Goal: Task Accomplishment & Management: Manage account settings

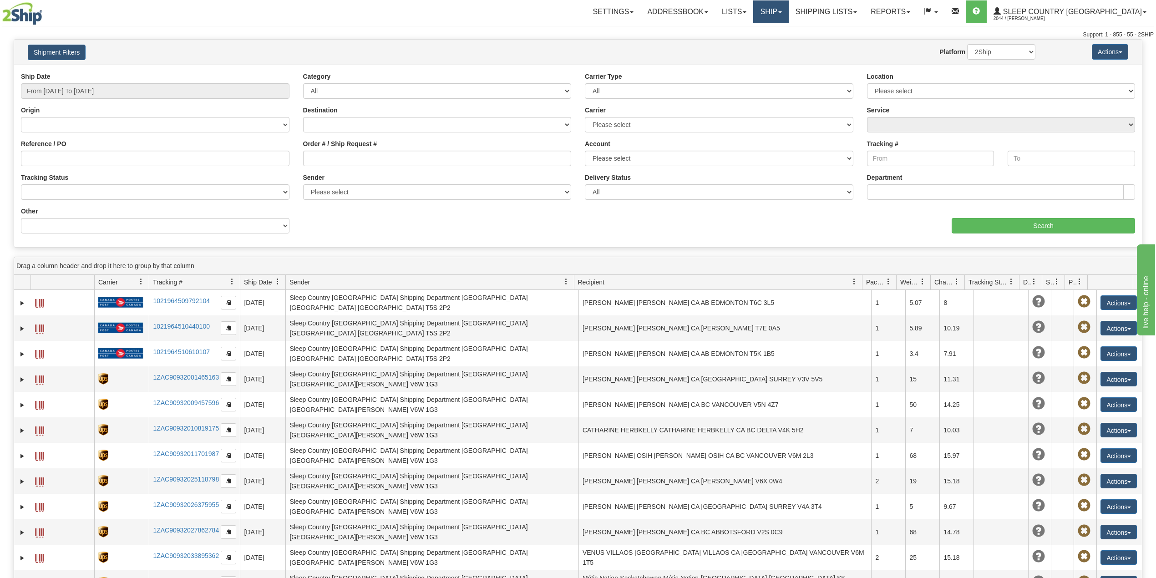
click at [788, 6] on link "Ship" at bounding box center [770, 11] width 35 height 23
click at [779, 41] on span "OnHold / Order Queue" at bounding box center [747, 43] width 64 height 7
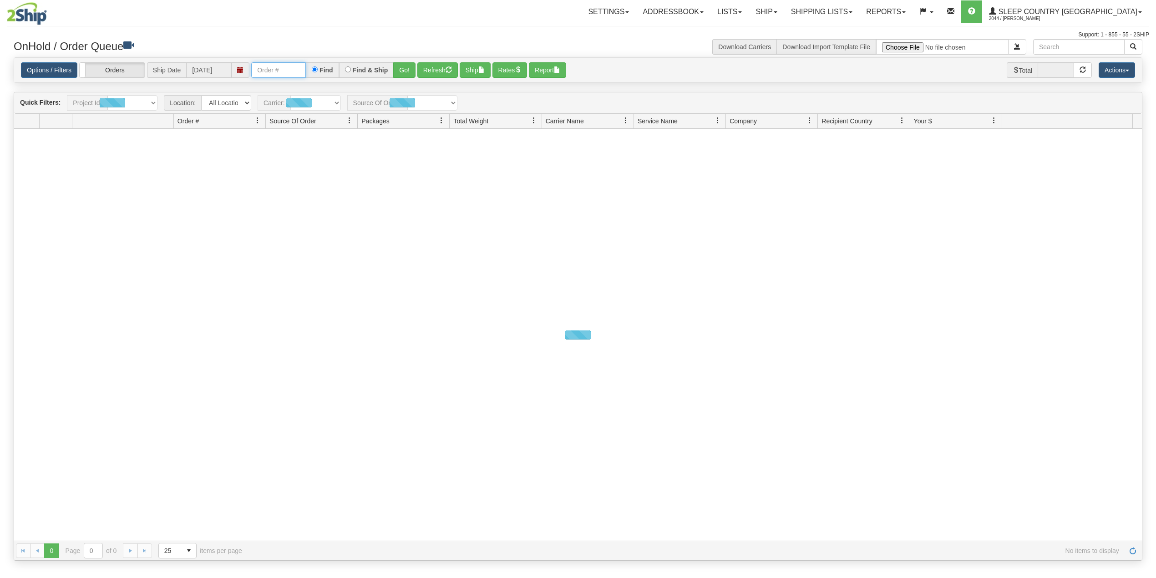
click at [281, 72] on input "text" at bounding box center [278, 69] width 55 height 15
paste input "9000H991665"
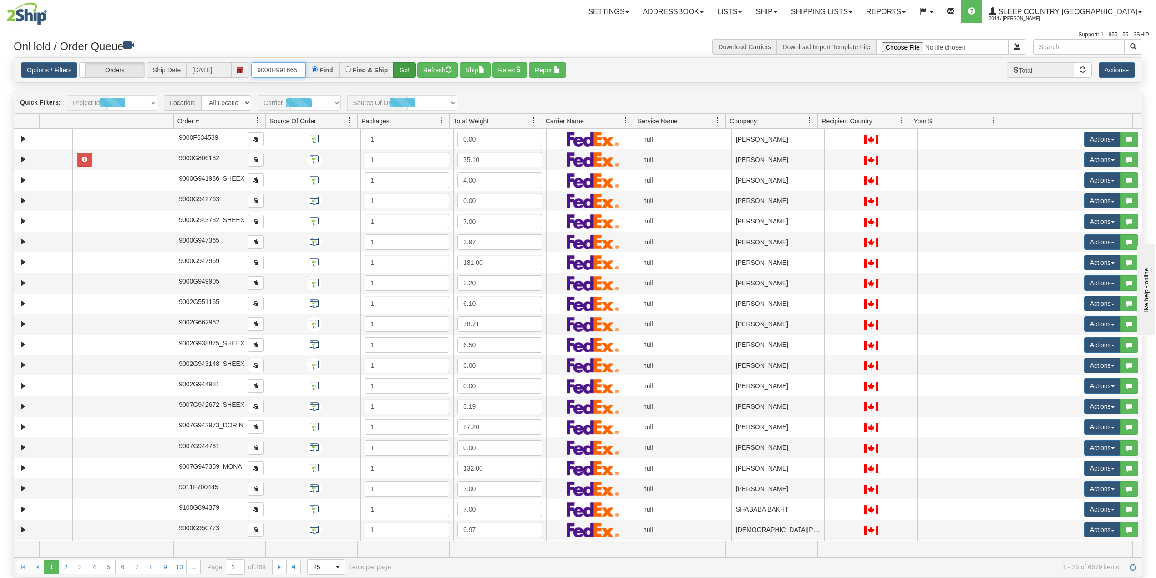
type input "9000H991665"
click at [403, 70] on button "Go!" at bounding box center [404, 69] width 22 height 15
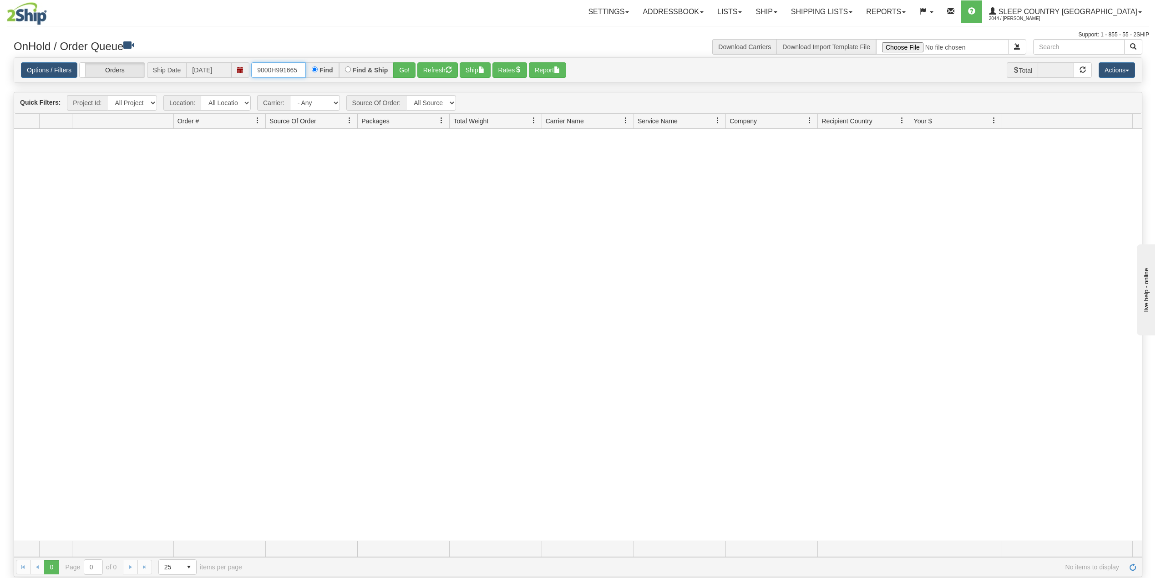
click at [301, 69] on input "9000H991665" at bounding box center [278, 69] width 55 height 15
click at [859, 11] on link "Shipping lists" at bounding box center [821, 11] width 75 height 23
click at [850, 41] on span "Search Shipment History" at bounding box center [814, 43] width 71 height 7
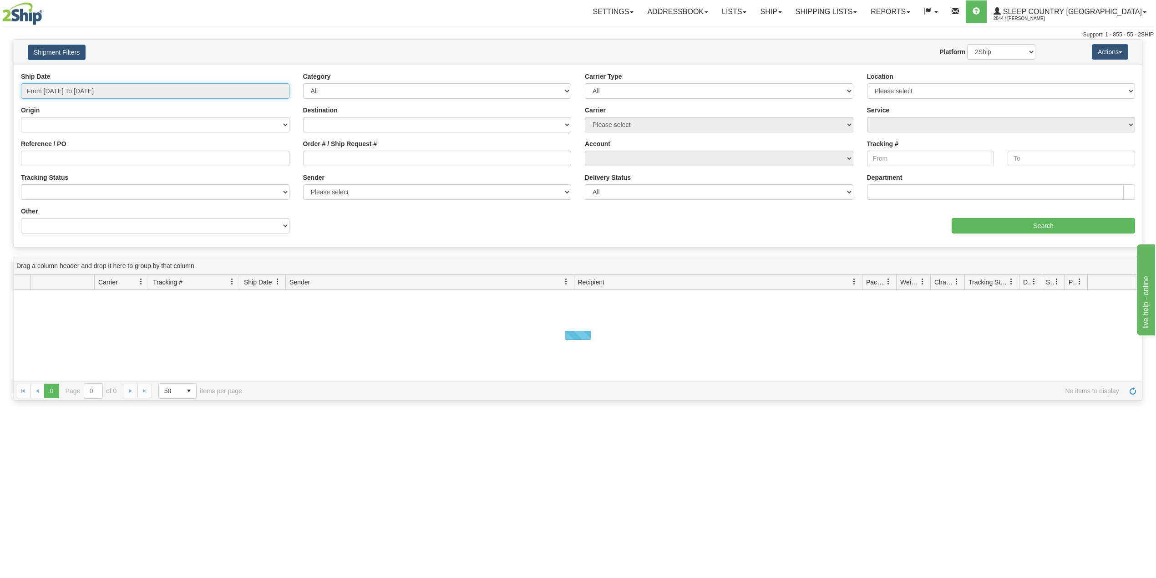
click at [93, 89] on input "From 08/13/2025 To 08/14/2025" at bounding box center [155, 90] width 269 height 15
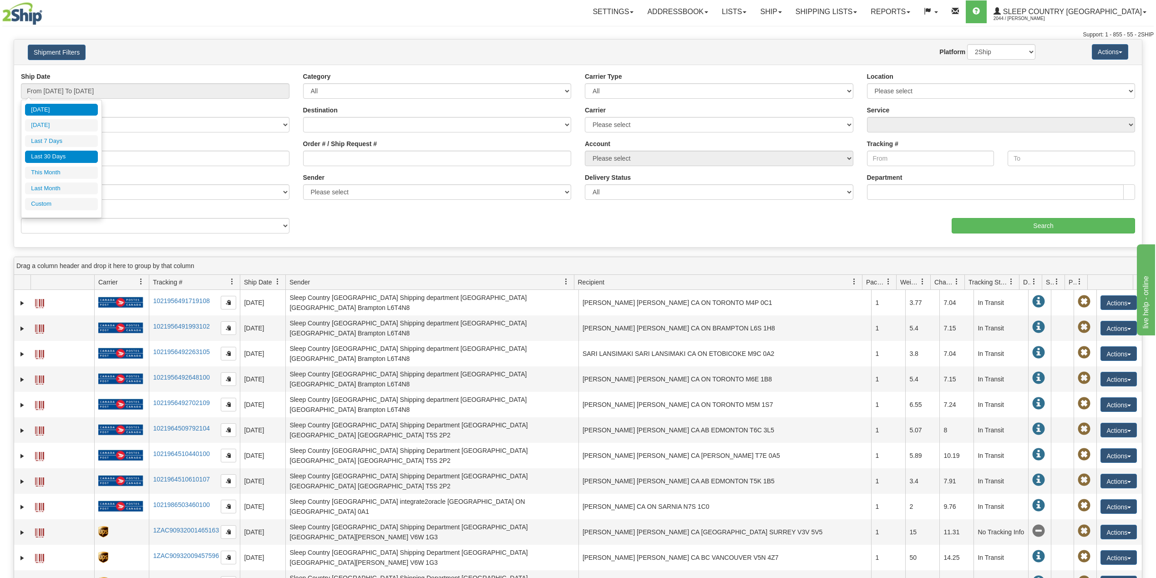
click at [59, 154] on li "Last 30 Days" at bounding box center [61, 157] width 73 height 12
type input "From 07/16/2025 To 08/14/2025"
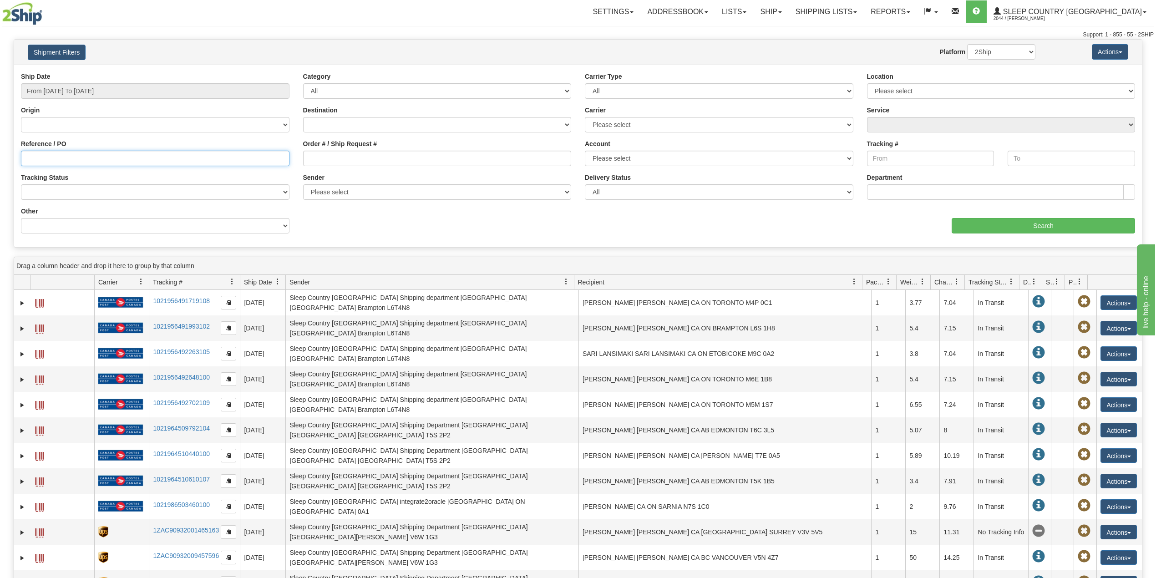
click at [91, 152] on input "Reference / PO" at bounding box center [155, 158] width 269 height 15
paste input "9000H991665"
type input "9000H991665"
click at [983, 221] on input "Search" at bounding box center [1043, 225] width 183 height 15
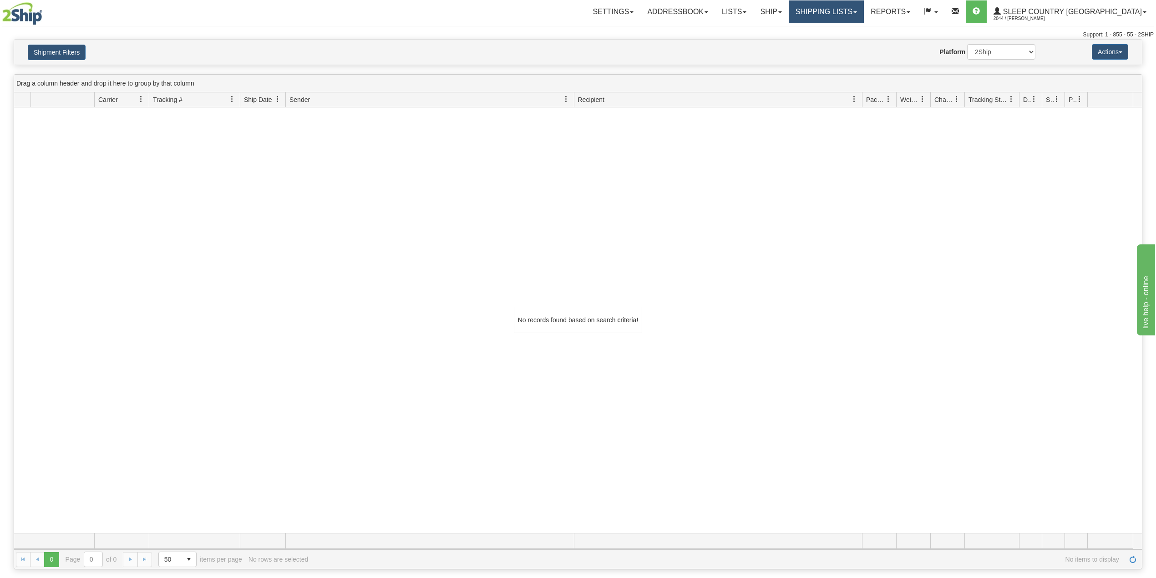
click at [864, 9] on link "Shipping lists" at bounding box center [826, 11] width 75 height 23
click at [837, 30] on span "Current Shipments" at bounding box center [810, 31] width 53 height 7
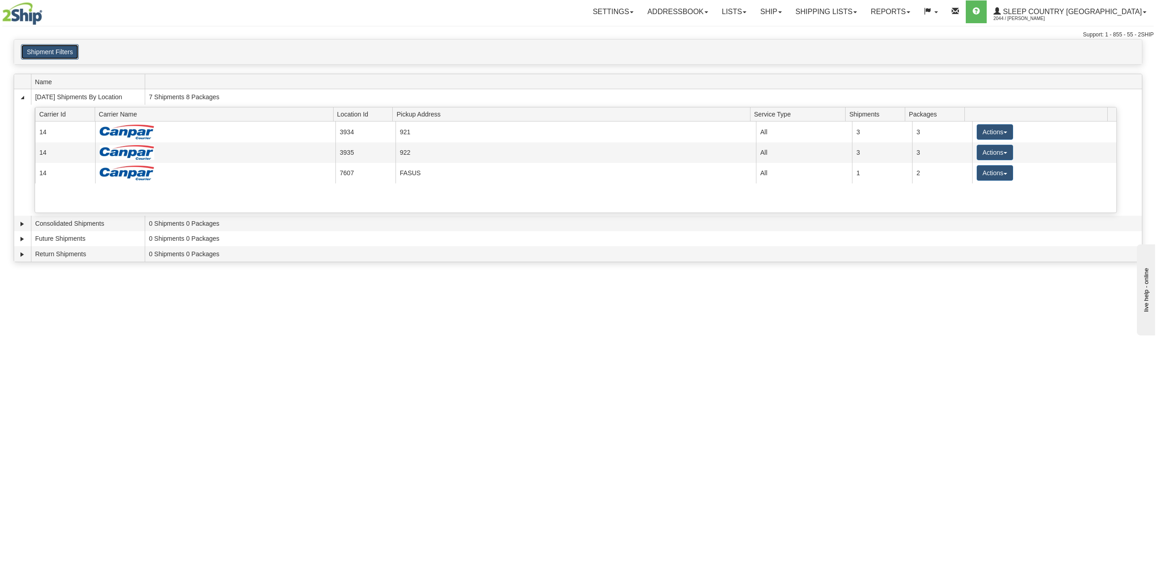
click at [56, 52] on button "Shipment Filters" at bounding box center [50, 51] width 58 height 15
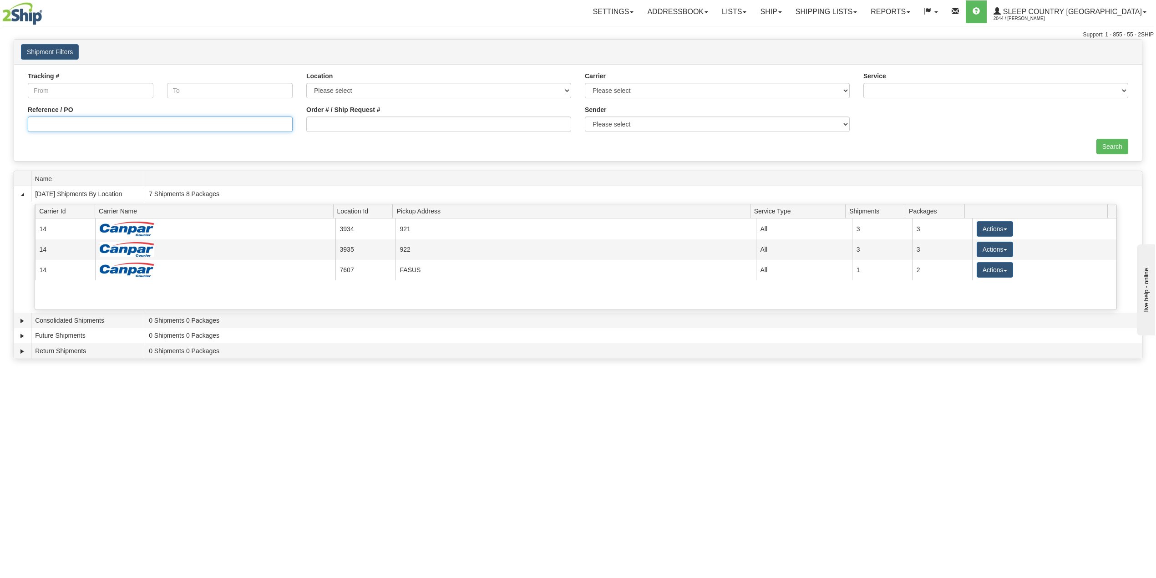
click at [68, 130] on input "Reference / PO" at bounding box center [160, 124] width 265 height 15
paste input "9000H991665"
type input "9000H991665"
click at [1109, 148] on input "Search" at bounding box center [1112, 146] width 32 height 15
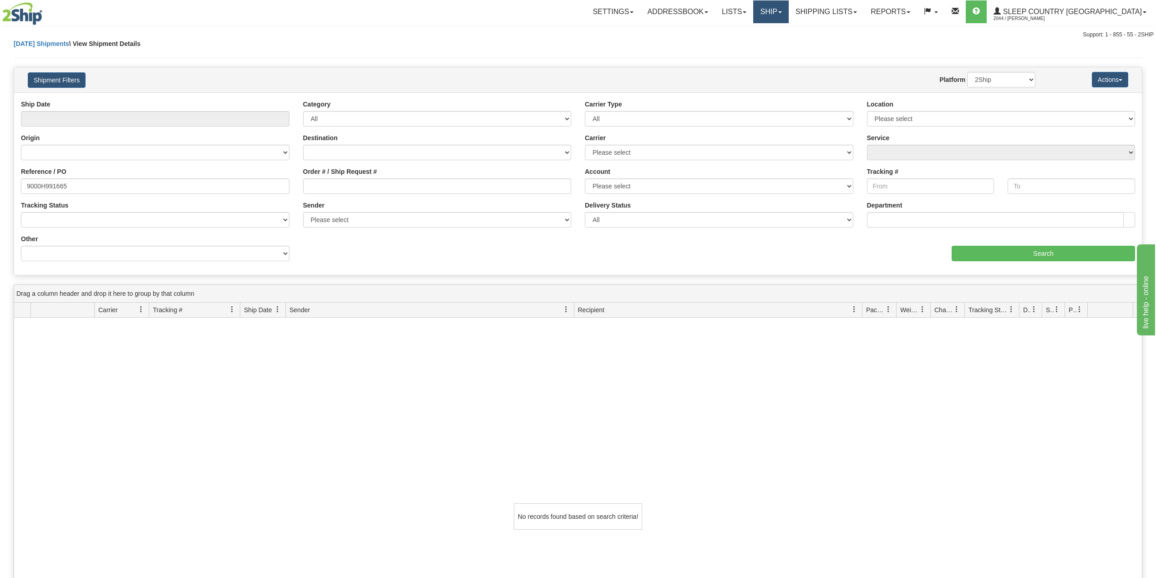
click at [788, 11] on link "Ship" at bounding box center [770, 11] width 35 height 23
click at [779, 44] on span "OnHold / Order Queue" at bounding box center [747, 43] width 64 height 7
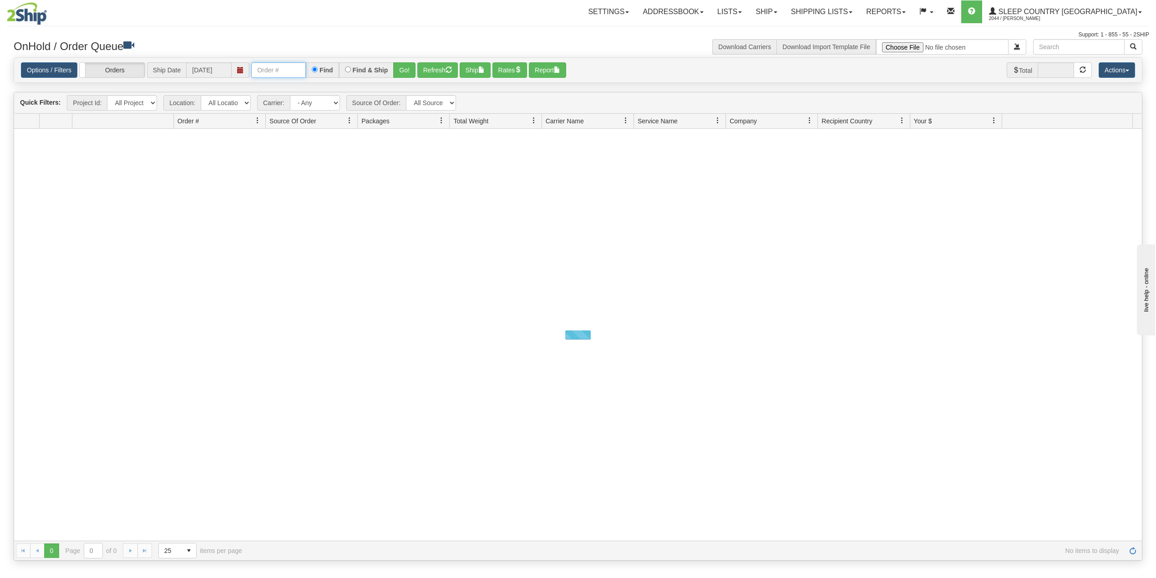
click at [282, 69] on input "text" at bounding box center [278, 69] width 55 height 15
paste input "9000H991665"
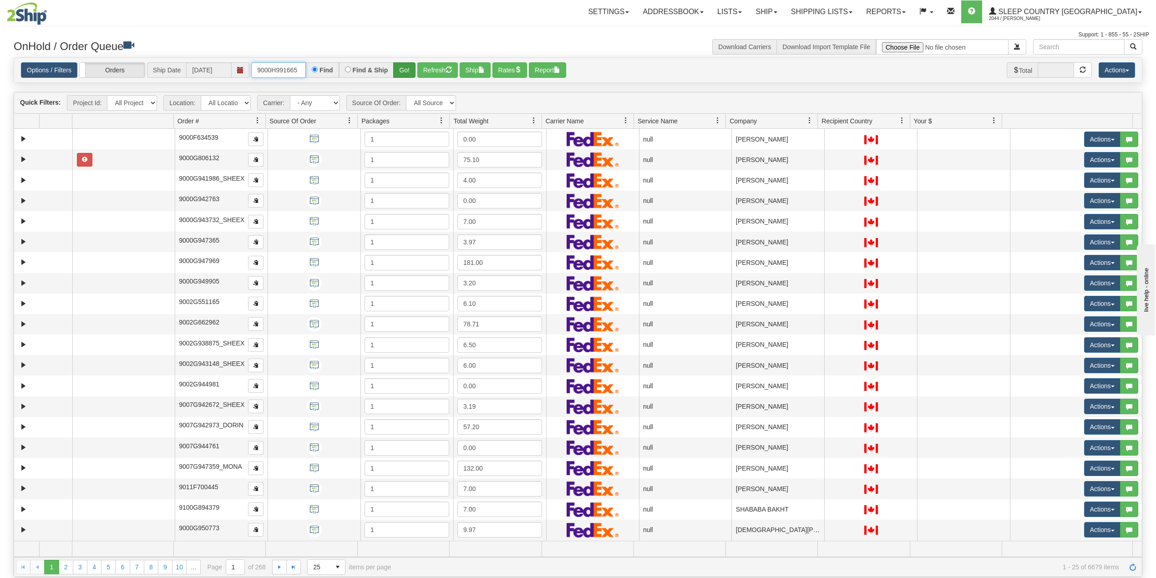
type input "9000H991665"
click at [403, 68] on button "Go!" at bounding box center [404, 69] width 22 height 15
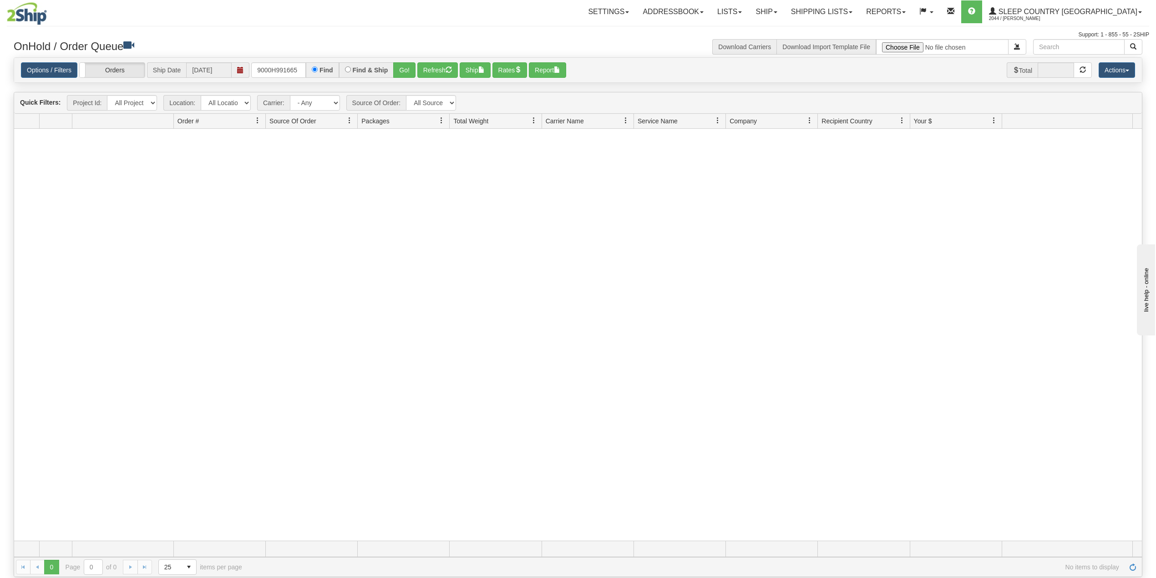
click at [245, 230] on div at bounding box center [578, 335] width 1128 height 412
drag, startPoint x: 862, startPoint y: 11, endPoint x: 859, endPoint y: 20, distance: 9.4
click at [859, 11] on link "Shipping lists" at bounding box center [821, 11] width 75 height 23
click at [832, 30] on span "Current Shipments" at bounding box center [805, 31] width 53 height 7
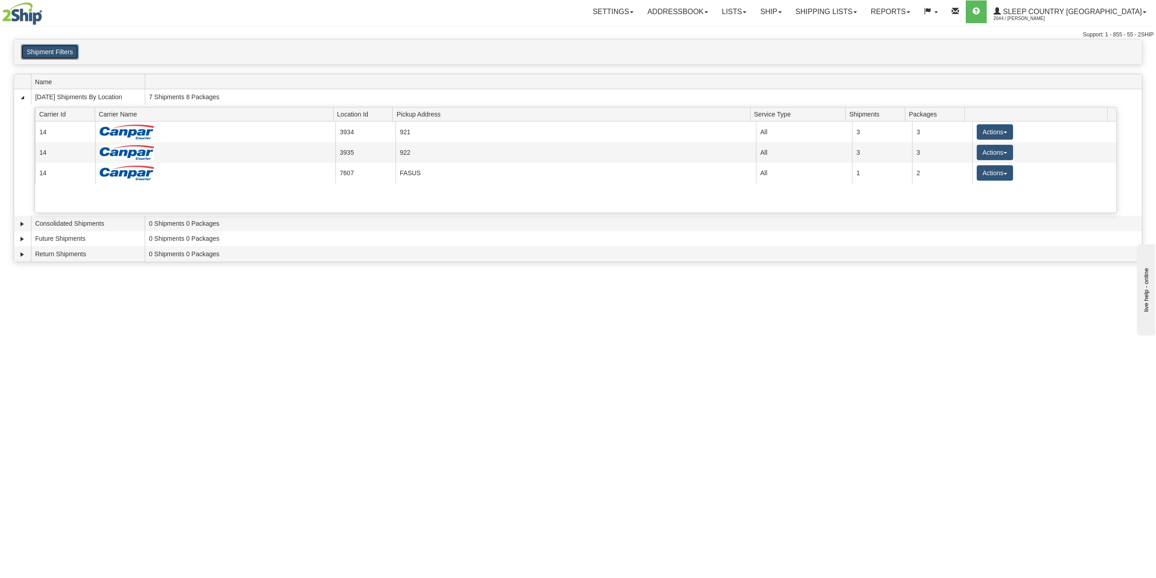
click at [57, 51] on button "Shipment Filters" at bounding box center [50, 51] width 58 height 15
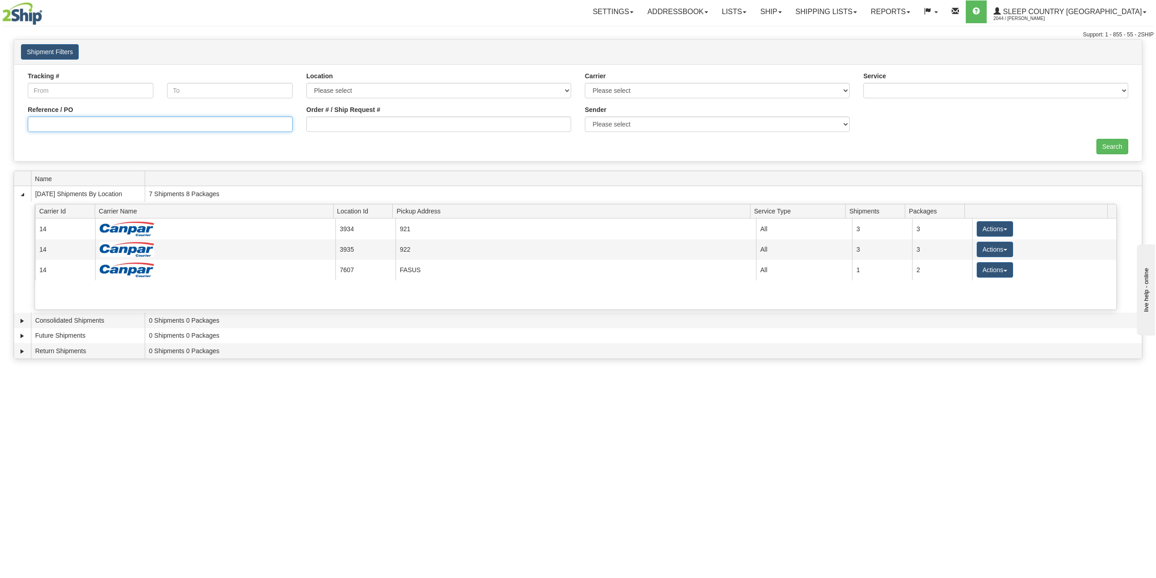
click at [62, 122] on input "Reference / PO" at bounding box center [160, 124] width 265 height 15
paste input "9000H991665"
type input "9000H991665"
click at [1111, 148] on input "Search" at bounding box center [1112, 146] width 32 height 15
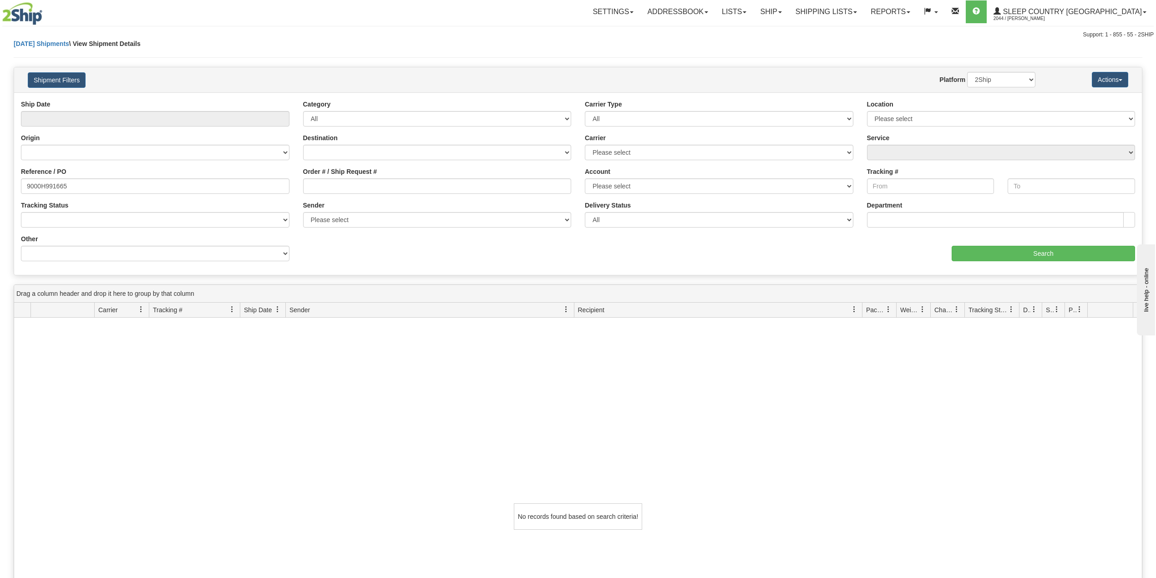
click at [527, 6] on div "Settings Shipping Preferences Fields Preferences New Addressbook Recipients" at bounding box center [678, 11] width 952 height 23
click at [227, 190] on input "9000H991665" at bounding box center [155, 185] width 269 height 15
click at [565, 36] on div "Support: 1 - 855 - 55 - 2SHIP" at bounding box center [577, 35] width 1151 height 8
click at [788, 7] on link "Ship" at bounding box center [770, 11] width 35 height 23
click at [779, 44] on span "OnHold / Order Queue" at bounding box center [747, 43] width 64 height 7
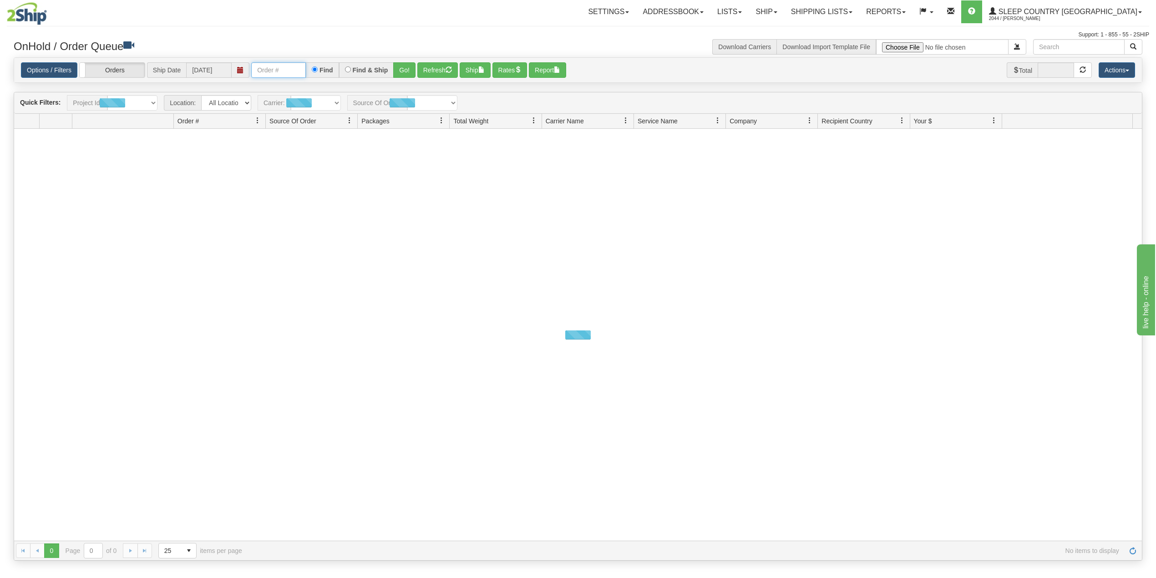
drag, startPoint x: 0, startPoint y: 0, endPoint x: 275, endPoint y: 78, distance: 286.3
click at [267, 71] on input "text" at bounding box center [278, 69] width 55 height 15
paste input "9000H988953"
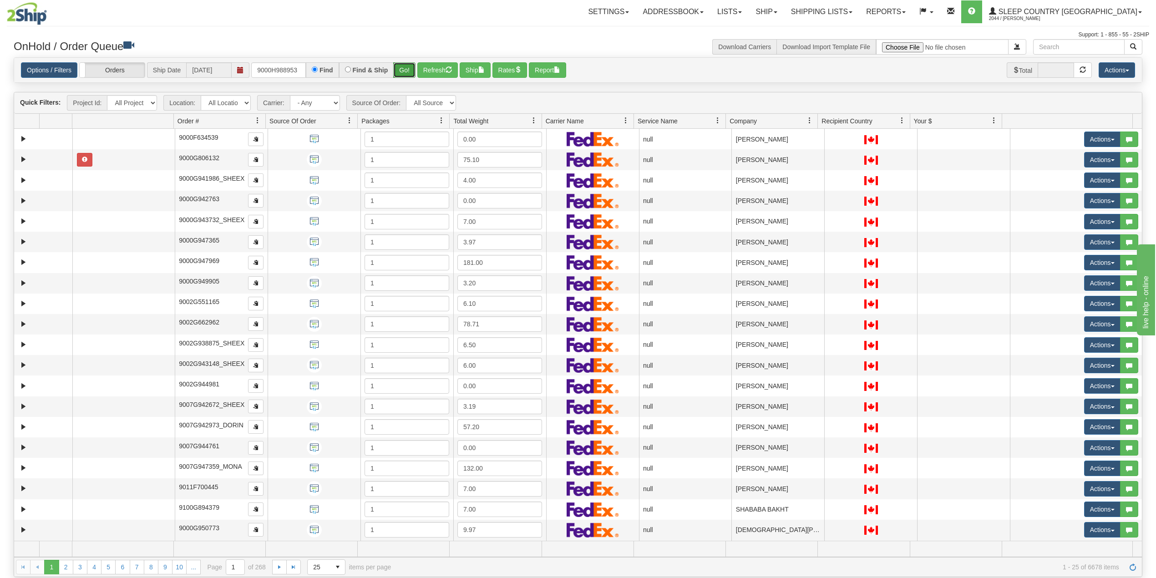
click at [406, 70] on button "Go!" at bounding box center [404, 69] width 22 height 15
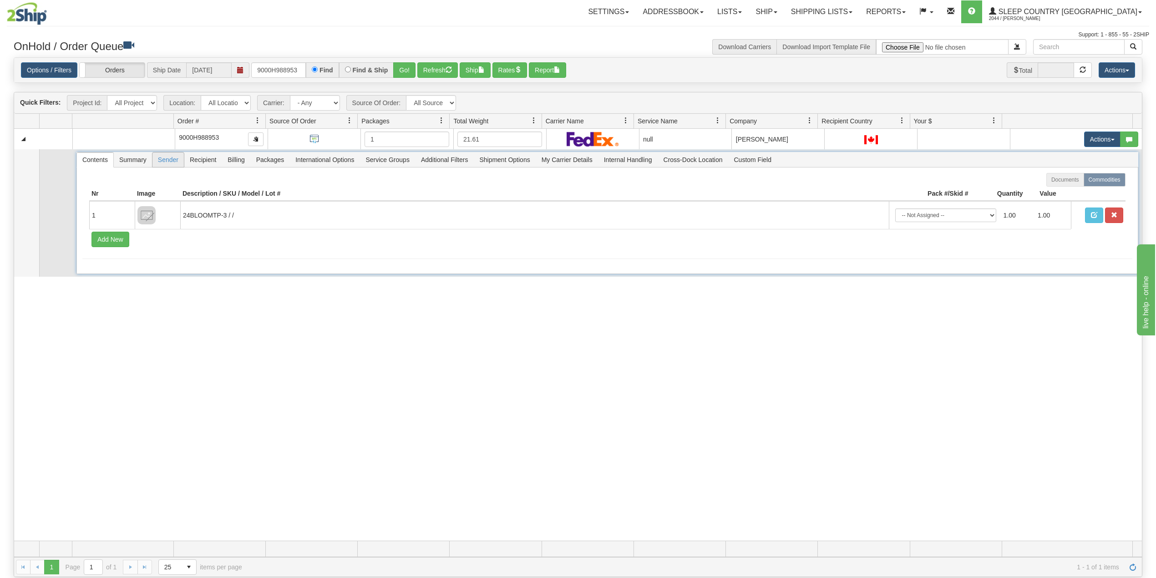
click at [167, 161] on span "Sender" at bounding box center [167, 159] width 31 height 15
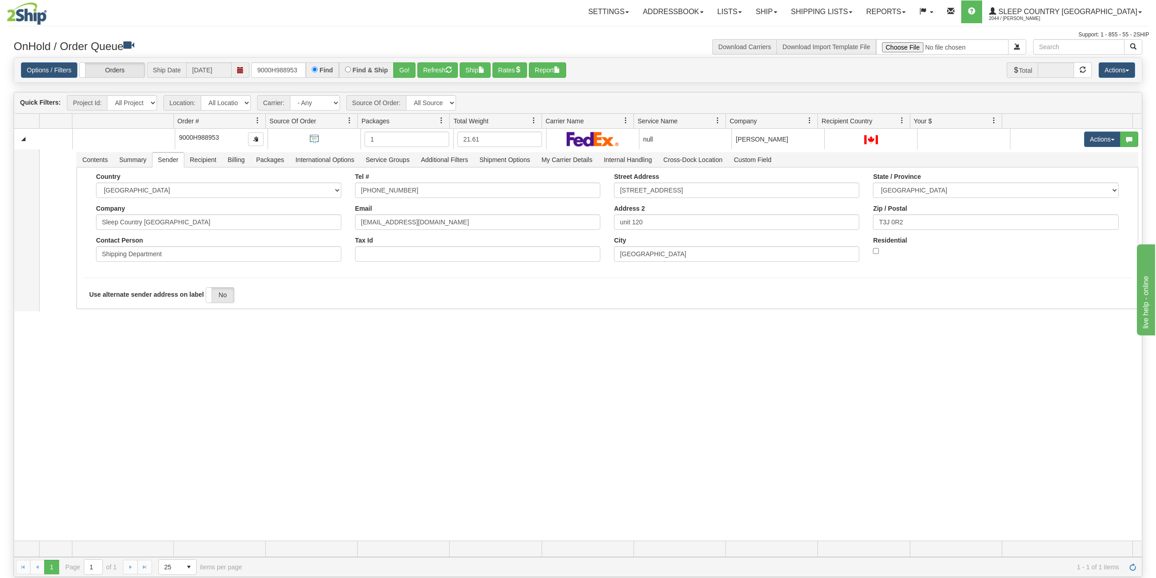
click at [533, 20] on div "Settings Shipping Preferences Fields Preferences New Addressbook Recipients" at bounding box center [676, 11] width 944 height 23
click at [556, 25] on div at bounding box center [578, 25] width 1142 height 0
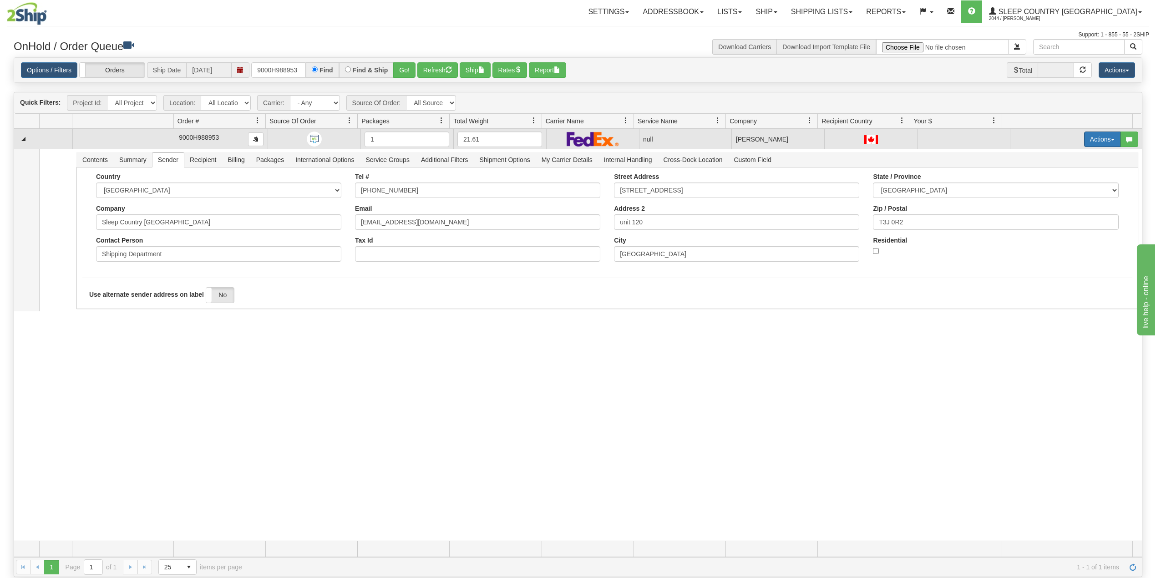
click at [1089, 139] on button "Actions" at bounding box center [1102, 139] width 36 height 15
click at [1058, 206] on span "Delete" at bounding box center [1062, 203] width 25 height 7
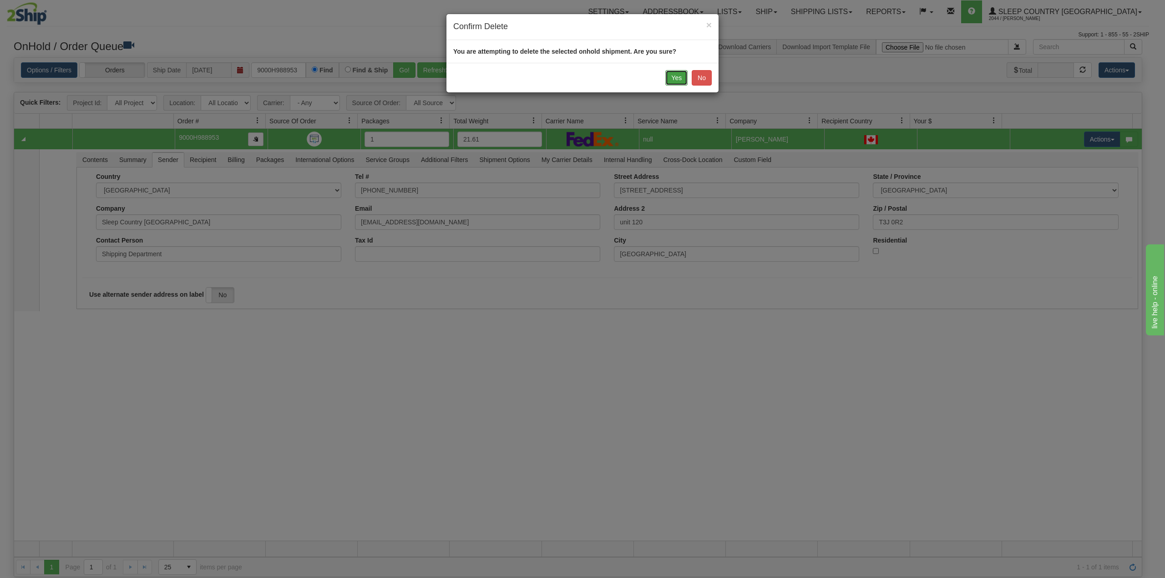
click at [673, 77] on button "Yes" at bounding box center [676, 77] width 22 height 15
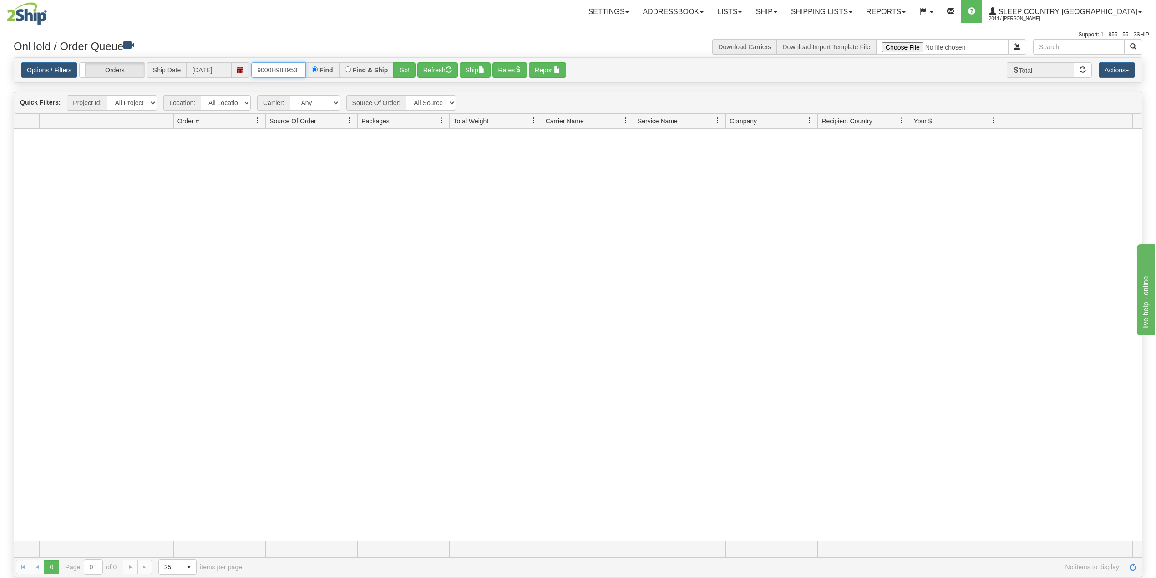
click at [274, 71] on input "9000H988953" at bounding box center [278, 69] width 55 height 15
paste input "91665"
click at [408, 69] on button "Go!" at bounding box center [404, 69] width 22 height 15
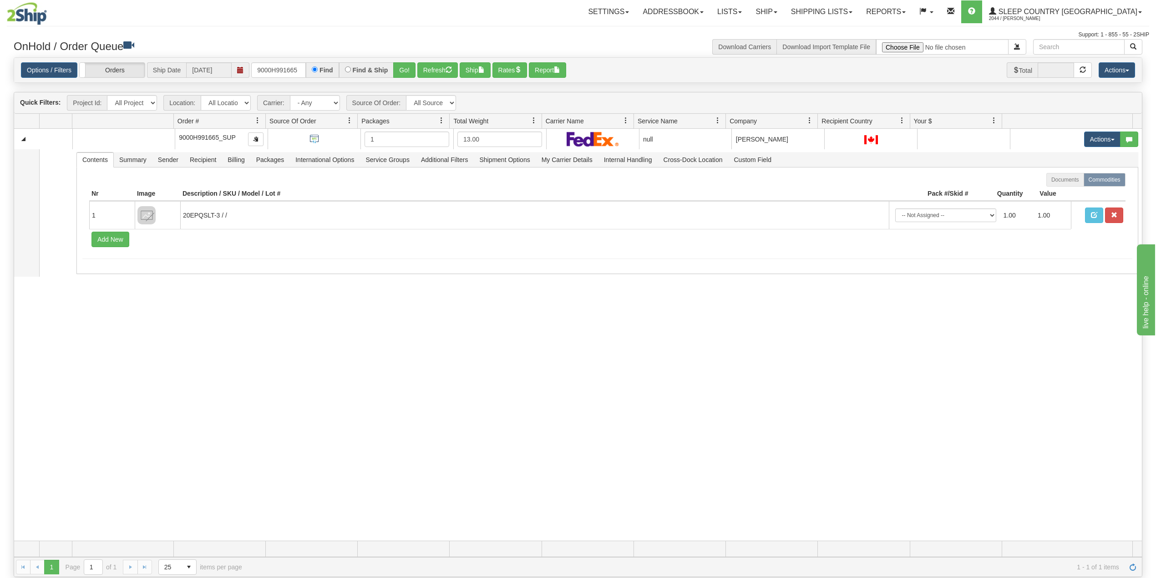
click at [238, 406] on div "31452912 SUP 90666140 0 9000H991665_SUP 1 13.00 null Shipping department Mahaja…" at bounding box center [578, 335] width 1128 height 412
click at [279, 70] on input "9000H991665" at bounding box center [278, 69] width 55 height 15
paste input "75210"
click at [409, 68] on button "Go!" at bounding box center [404, 69] width 22 height 15
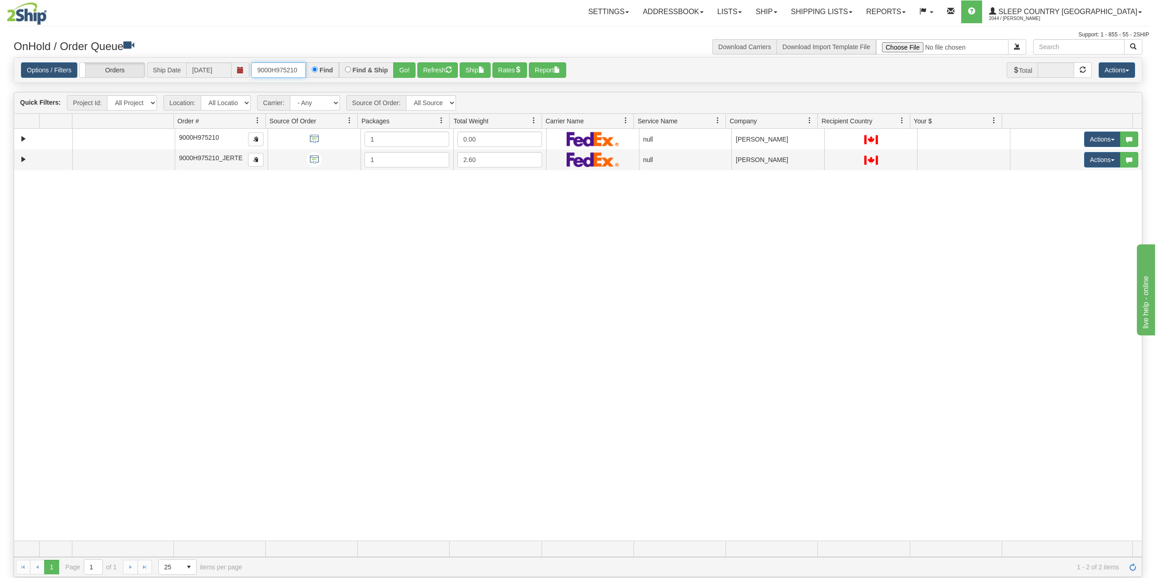
click at [285, 70] on input "9000H975210" at bounding box center [278, 69] width 55 height 15
paste input "7850H953463"
type input "7850H953463"
click at [403, 71] on button "Go!" at bounding box center [404, 69] width 22 height 15
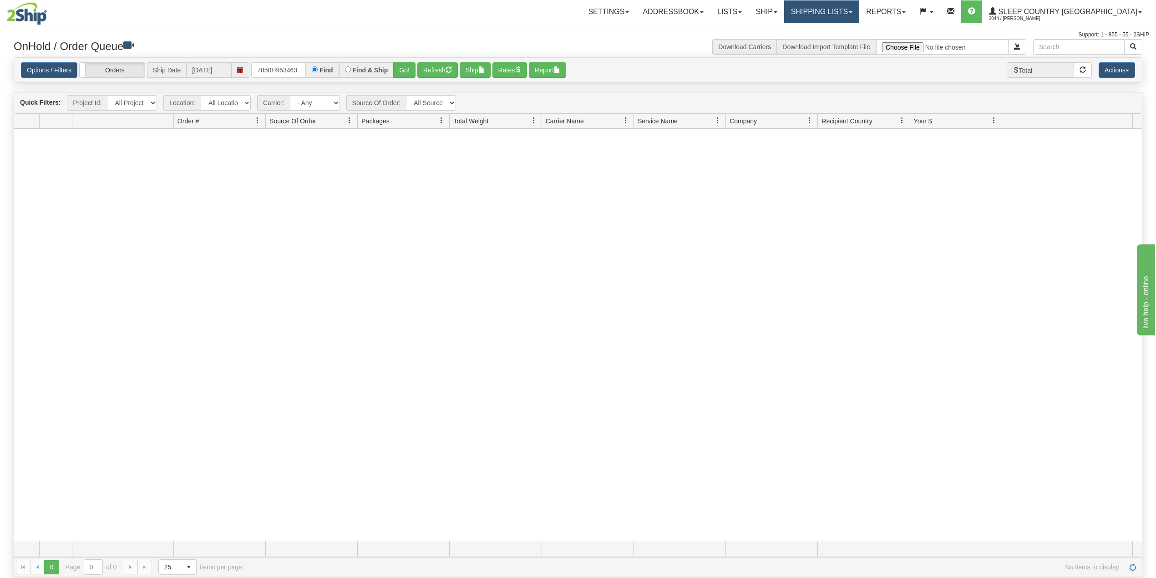
click at [859, 14] on link "Shipping lists" at bounding box center [821, 11] width 75 height 23
click at [832, 33] on span "Current Shipments" at bounding box center [805, 31] width 53 height 7
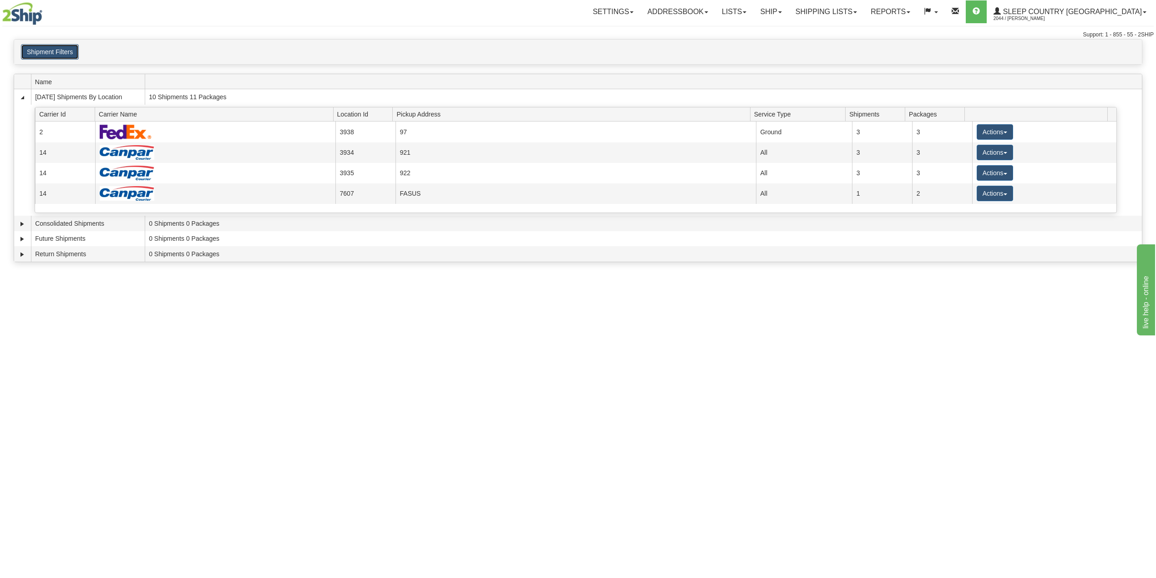
click at [62, 52] on button "Shipment Filters" at bounding box center [50, 51] width 58 height 15
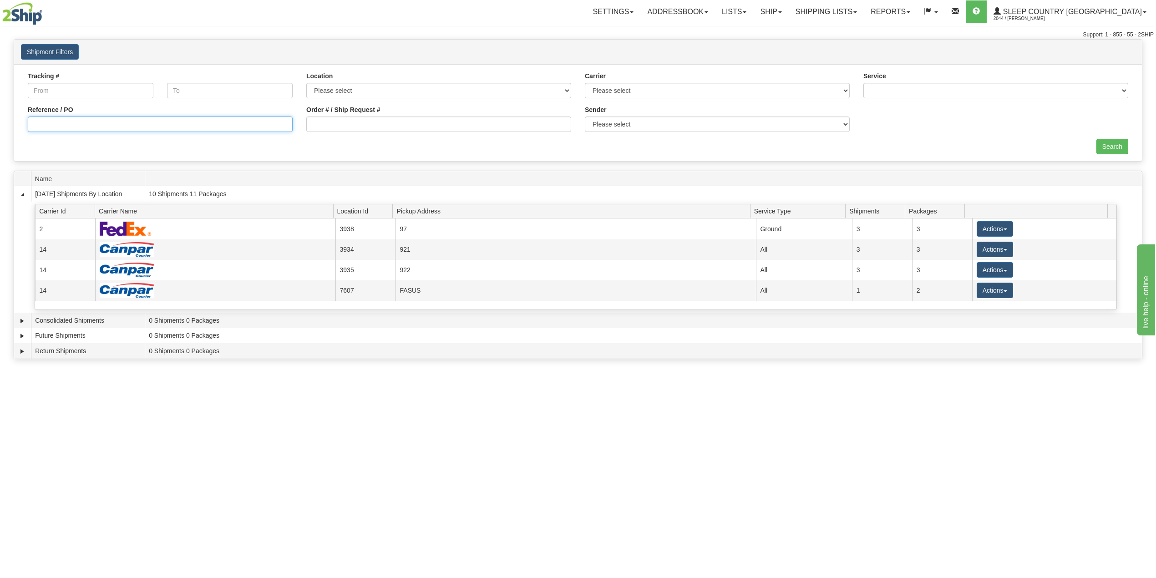
drag, startPoint x: 95, startPoint y: 127, endPoint x: 101, endPoint y: 129, distance: 6.1
click at [95, 126] on input "Reference / PO" at bounding box center [160, 124] width 265 height 15
paste input "7850H953463"
type input "7850H953463"
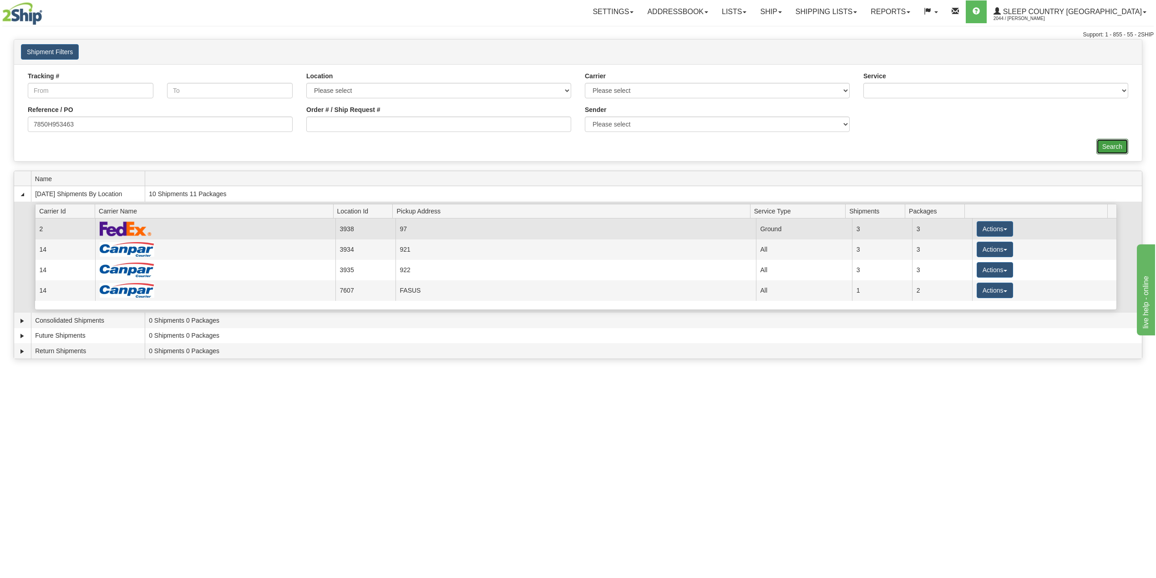
click at [1104, 144] on input "Search" at bounding box center [1112, 146] width 32 height 15
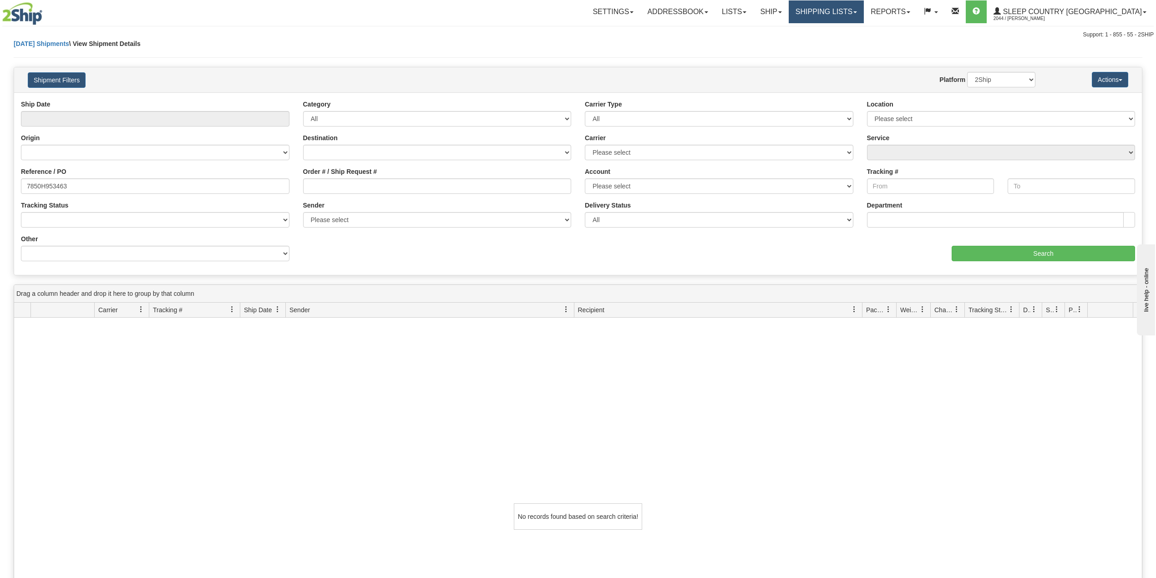
click at [864, 14] on link "Shipping lists" at bounding box center [826, 11] width 75 height 23
click at [852, 42] on span "Search Shipment History" at bounding box center [819, 43] width 71 height 7
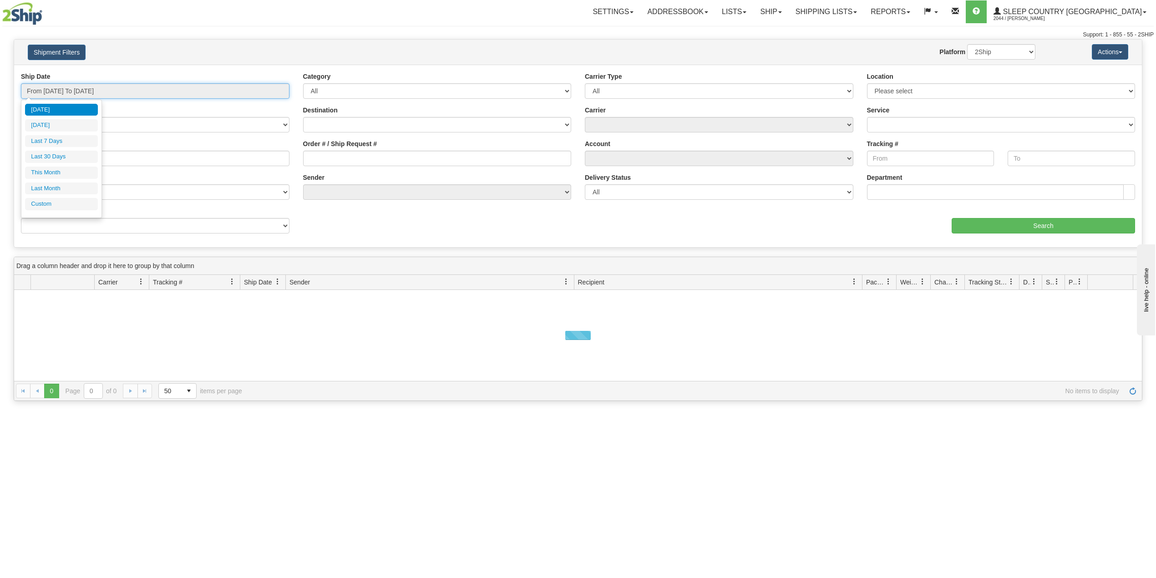
click at [89, 87] on input "From [DATE] To [DATE]" at bounding box center [155, 90] width 269 height 15
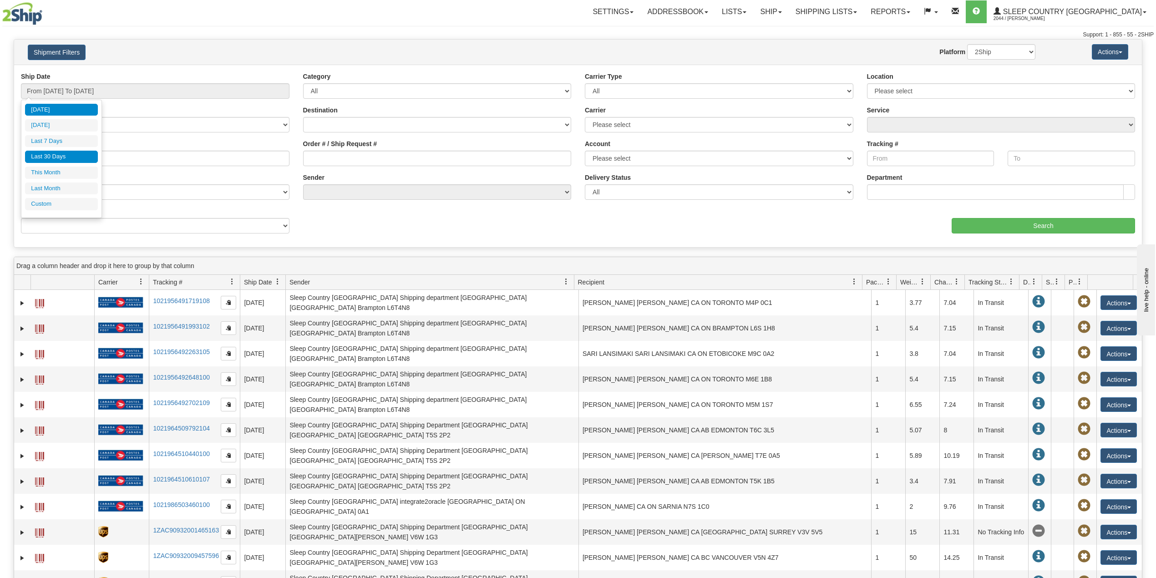
click at [62, 157] on li "Last 30 Days" at bounding box center [61, 157] width 73 height 12
type input "From [DATE] To [DATE]"
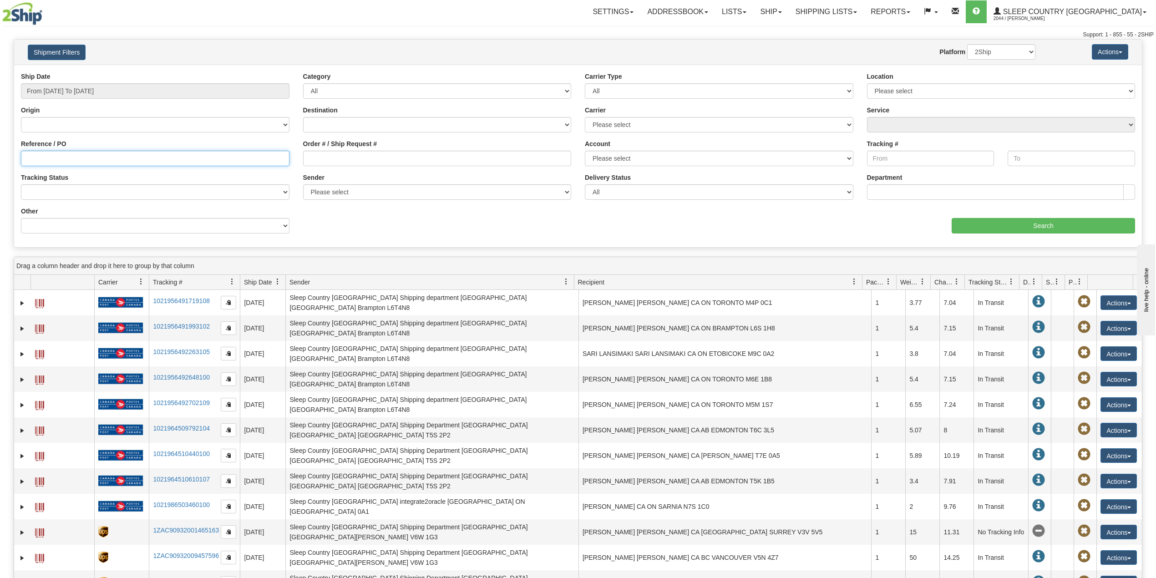
click at [65, 161] on input "Reference / PO" at bounding box center [155, 158] width 269 height 15
paste input "7850H953463"
type input "7850H953463"
click at [998, 224] on input "Search" at bounding box center [1043, 225] width 183 height 15
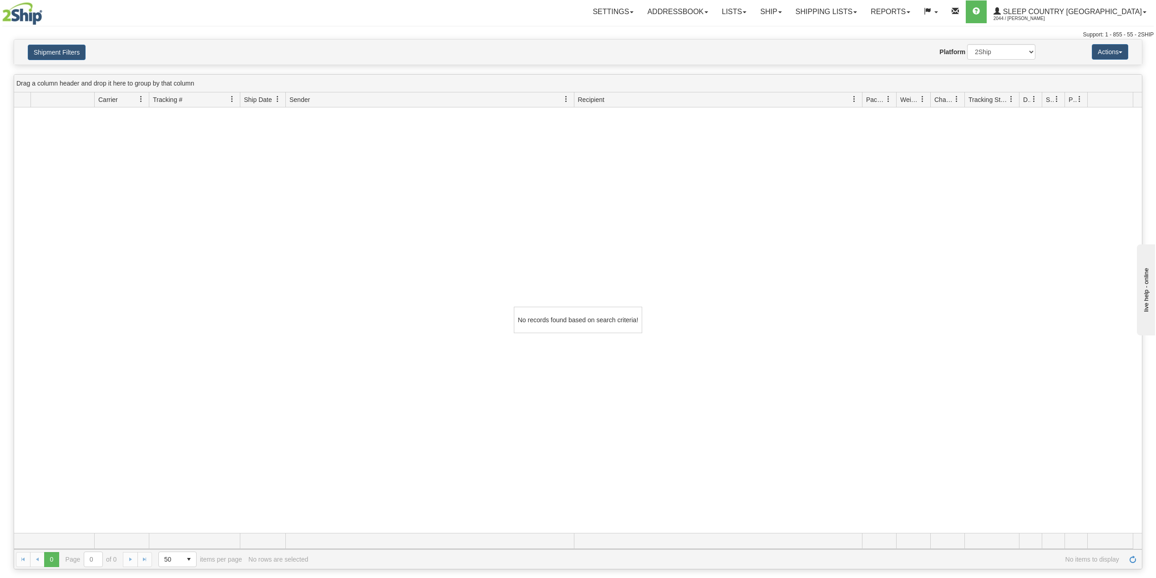
click at [609, 36] on div "Support: 1 - 855 - 55 - 2SHIP" at bounding box center [577, 35] width 1151 height 8
click at [788, 13] on link "Ship" at bounding box center [770, 11] width 35 height 23
click at [779, 42] on span "OnHold / Order Queue" at bounding box center [747, 43] width 64 height 7
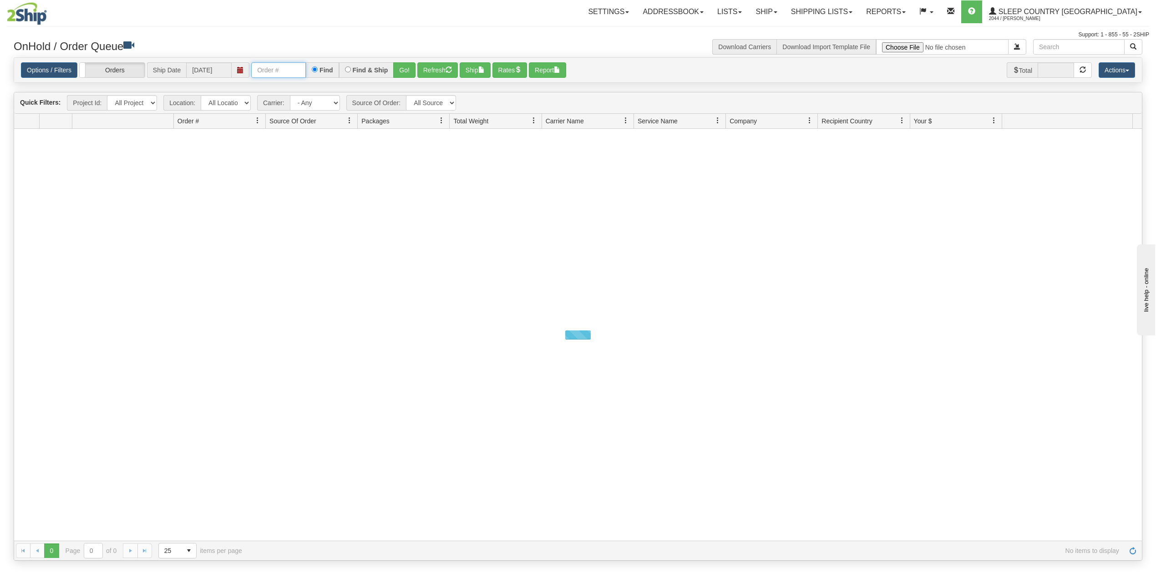
drag, startPoint x: 285, startPoint y: 65, endPoint x: 291, endPoint y: 73, distance: 10.4
click at [285, 65] on input "text" at bounding box center [278, 69] width 55 height 15
paste input "7850H953463"
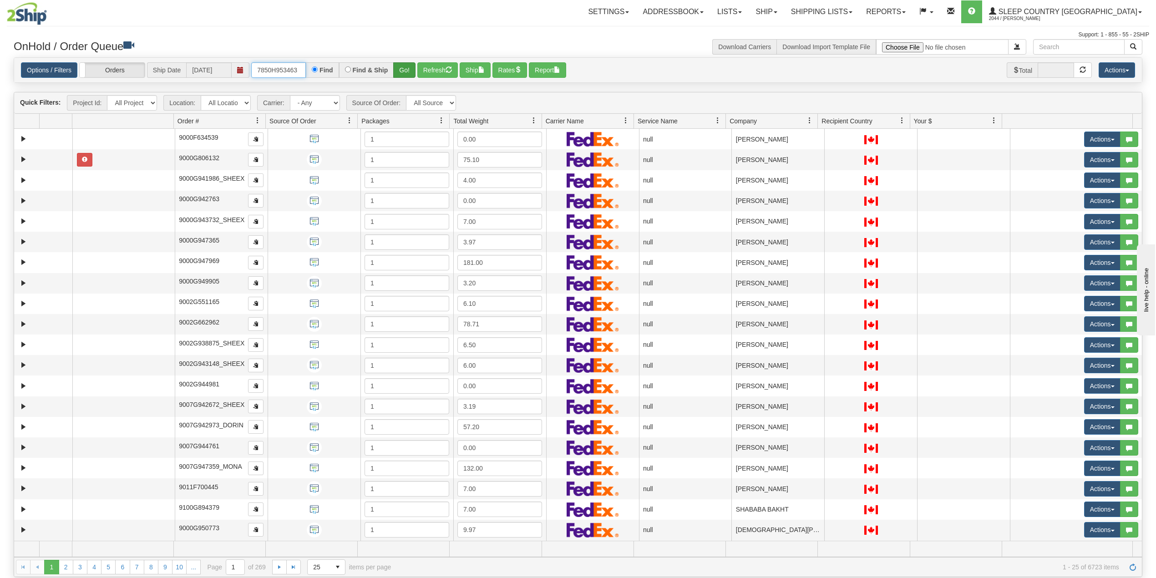
type input "7850H953463"
click at [406, 68] on button "Go!" at bounding box center [404, 69] width 22 height 15
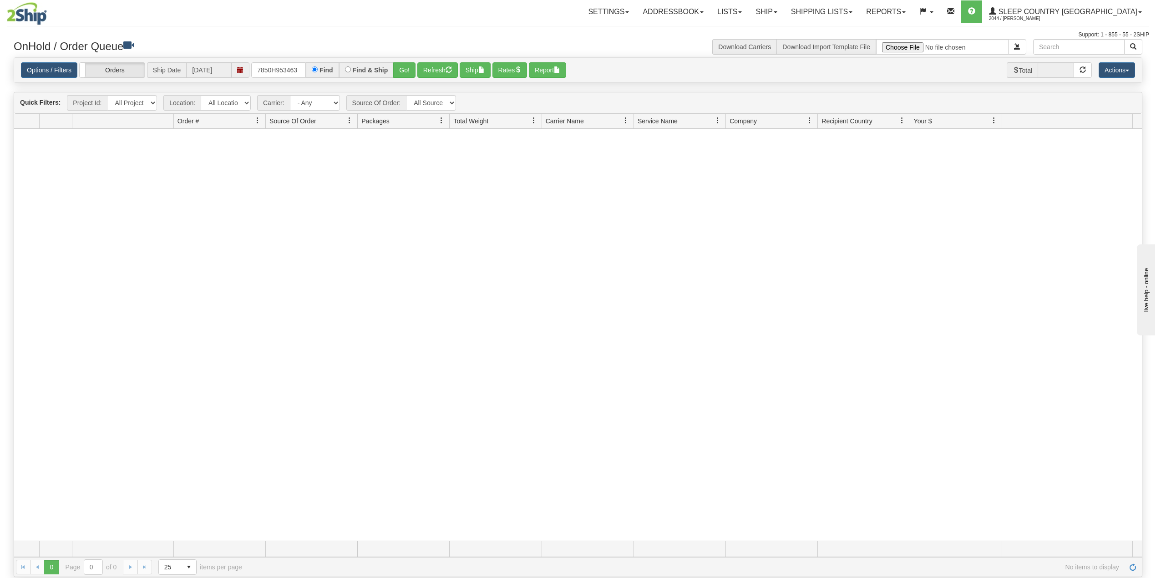
click at [513, 23] on div "Settings Shipping Preferences Fields Preferences New Addressbook Recipients" at bounding box center [676, 11] width 944 height 23
click at [859, 10] on link "Shipping lists" at bounding box center [821, 11] width 75 height 23
click at [832, 31] on span "Current Shipments" at bounding box center [805, 31] width 53 height 7
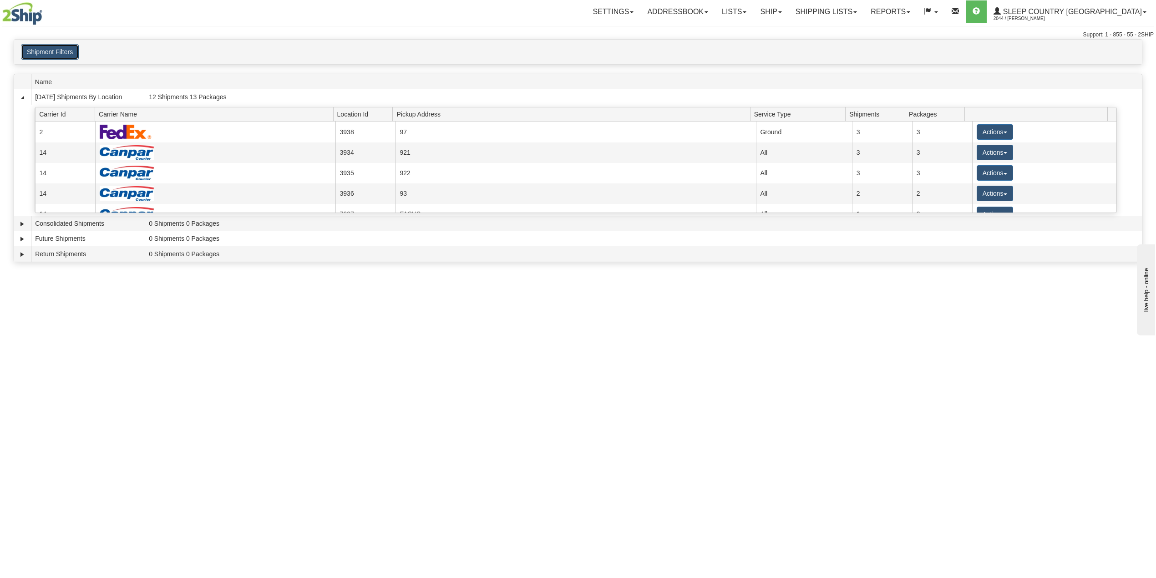
click at [56, 57] on button "Shipment Filters" at bounding box center [50, 51] width 58 height 15
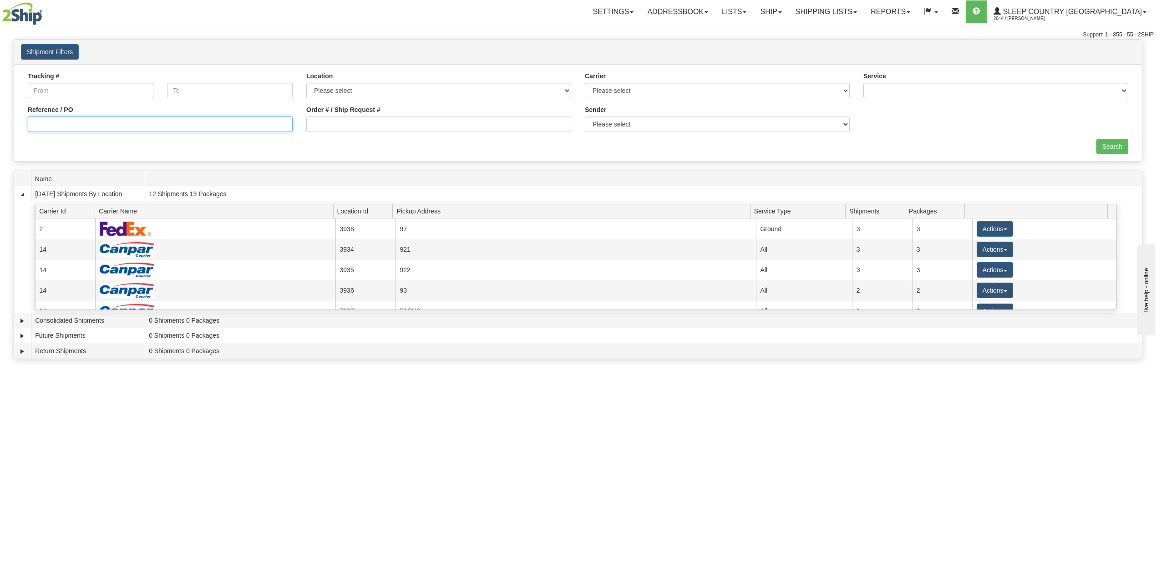
click at [73, 124] on input "Reference / PO" at bounding box center [160, 124] width 265 height 15
paste input "7850H953463"
type input "7850H953463"
click at [1111, 147] on input "Search" at bounding box center [1112, 146] width 32 height 15
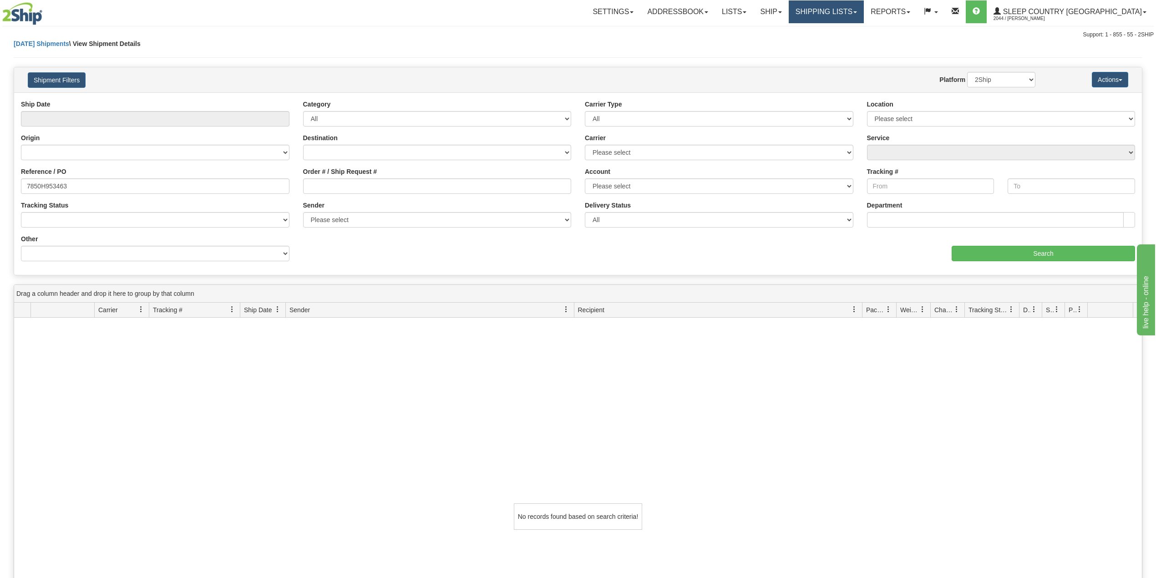
click at [851, 14] on link "Shipping lists" at bounding box center [826, 11] width 75 height 23
click at [848, 44] on span "Search Shipment History" at bounding box center [819, 43] width 71 height 7
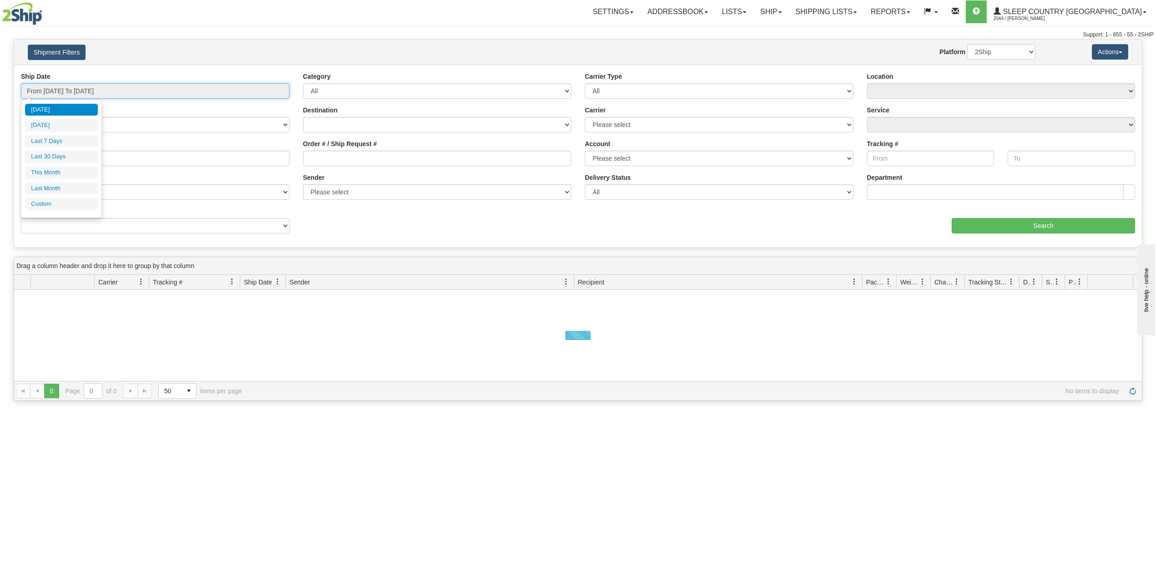
click at [96, 88] on input "From [DATE] To [DATE]" at bounding box center [155, 90] width 269 height 15
click at [61, 157] on li "Last 30 Days" at bounding box center [61, 157] width 73 height 12
type input "From 07/16/2025 To 08/14/2025"
click at [75, 162] on input "Reference / PO" at bounding box center [155, 158] width 269 height 15
paste input "7850H953463"
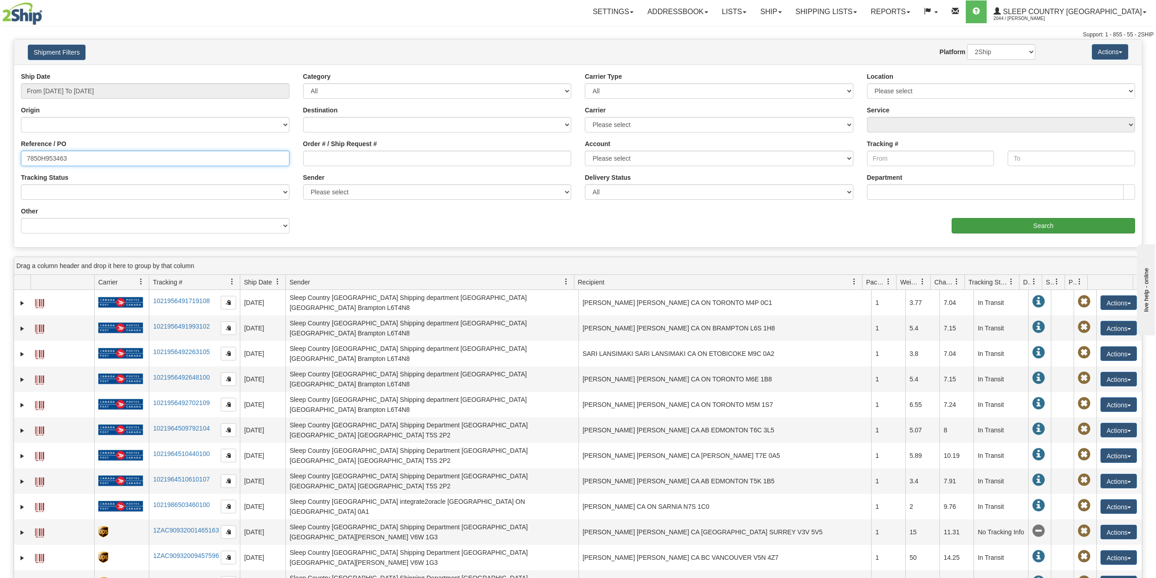
type input "7850H953463"
click at [1012, 228] on input "Search" at bounding box center [1043, 225] width 183 height 15
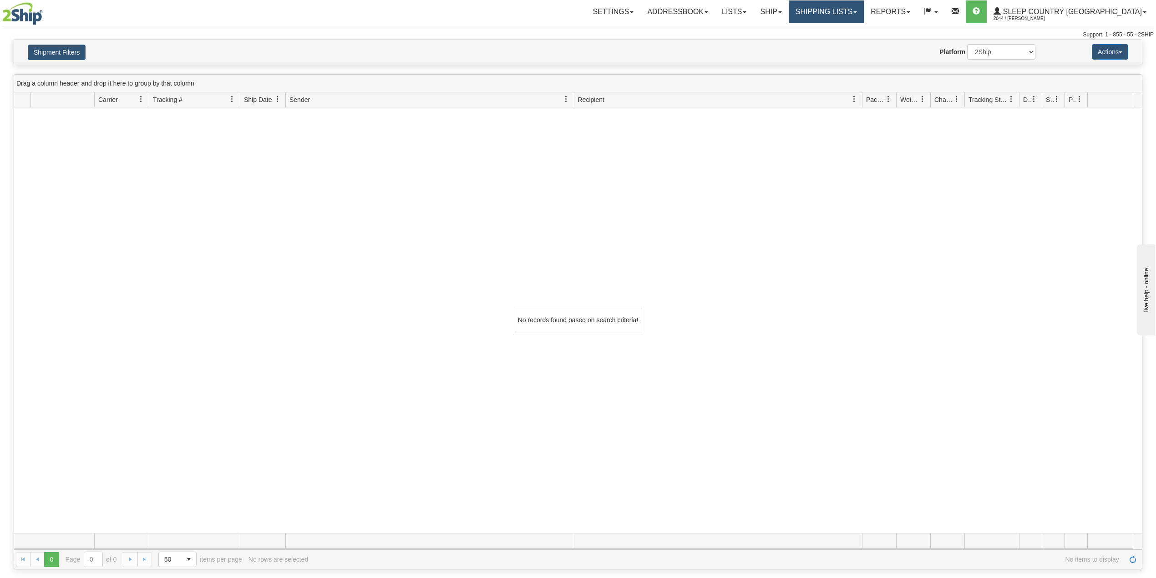
click at [856, 8] on link "Shipping lists" at bounding box center [826, 11] width 75 height 23
click at [840, 44] on span "Search Shipment History" at bounding box center [819, 43] width 71 height 7
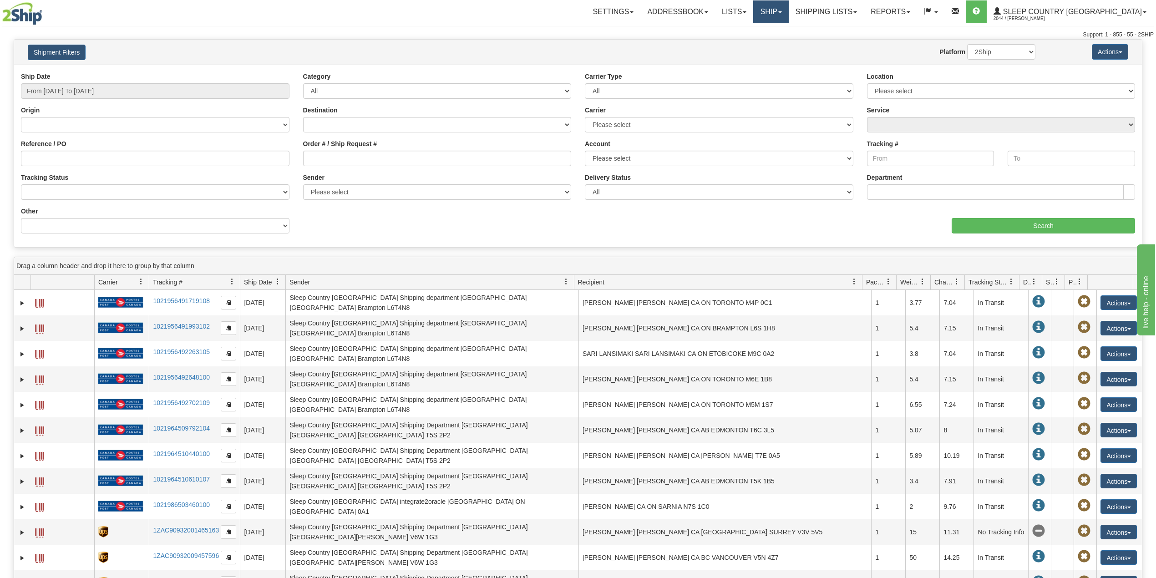
click at [788, 5] on link "Ship" at bounding box center [770, 11] width 35 height 23
click at [779, 42] on span "OnHold / Order Queue" at bounding box center [747, 43] width 64 height 7
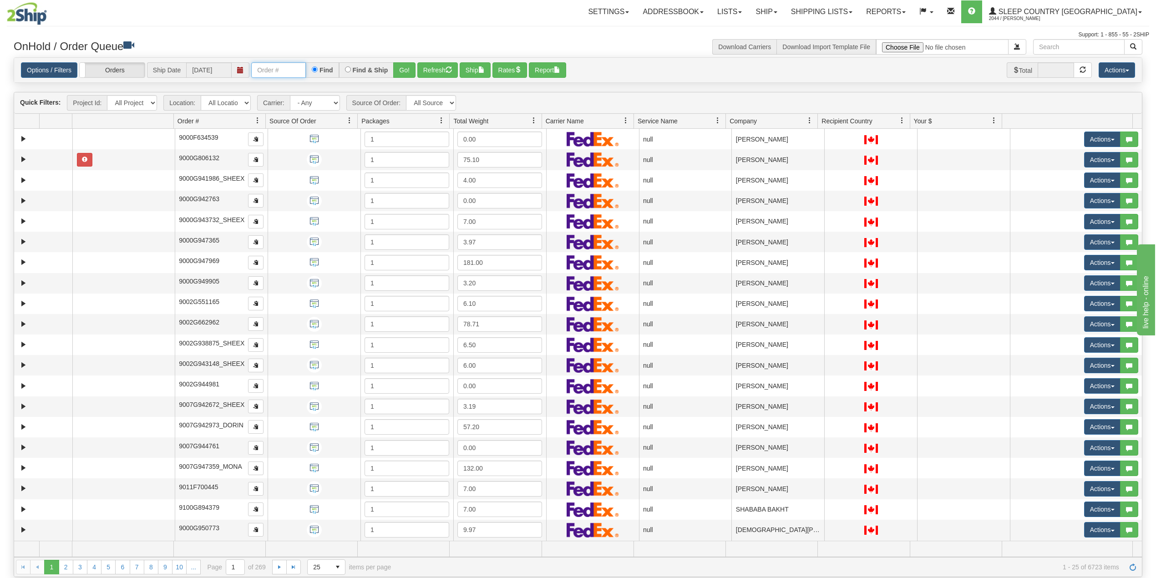
click at [281, 70] on input "text" at bounding box center [278, 69] width 55 height 15
paste input "9000H952809"
click at [408, 69] on button "Go!" at bounding box center [404, 69] width 22 height 15
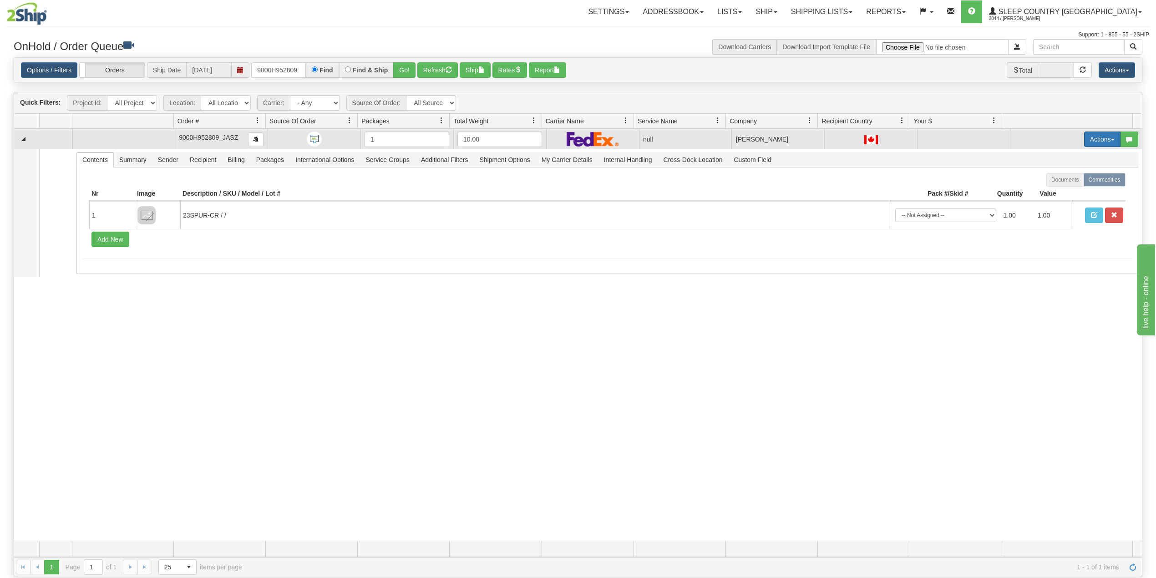
click at [1088, 142] on button "Actions" at bounding box center [1102, 139] width 36 height 15
click at [1051, 205] on span "Delete" at bounding box center [1062, 203] width 25 height 7
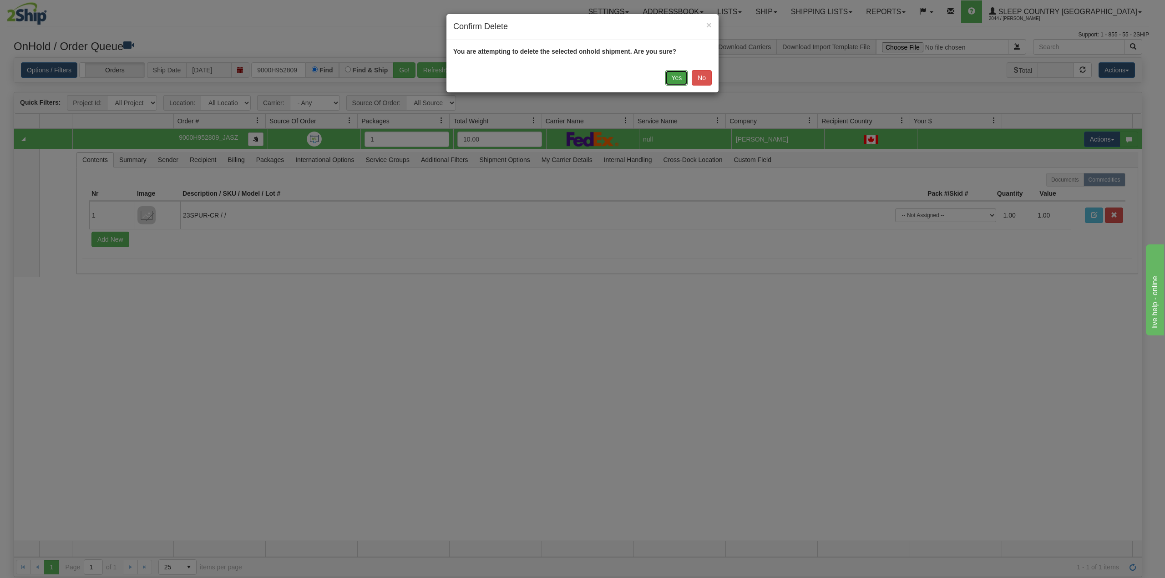
click at [675, 79] on button "Yes" at bounding box center [676, 77] width 22 height 15
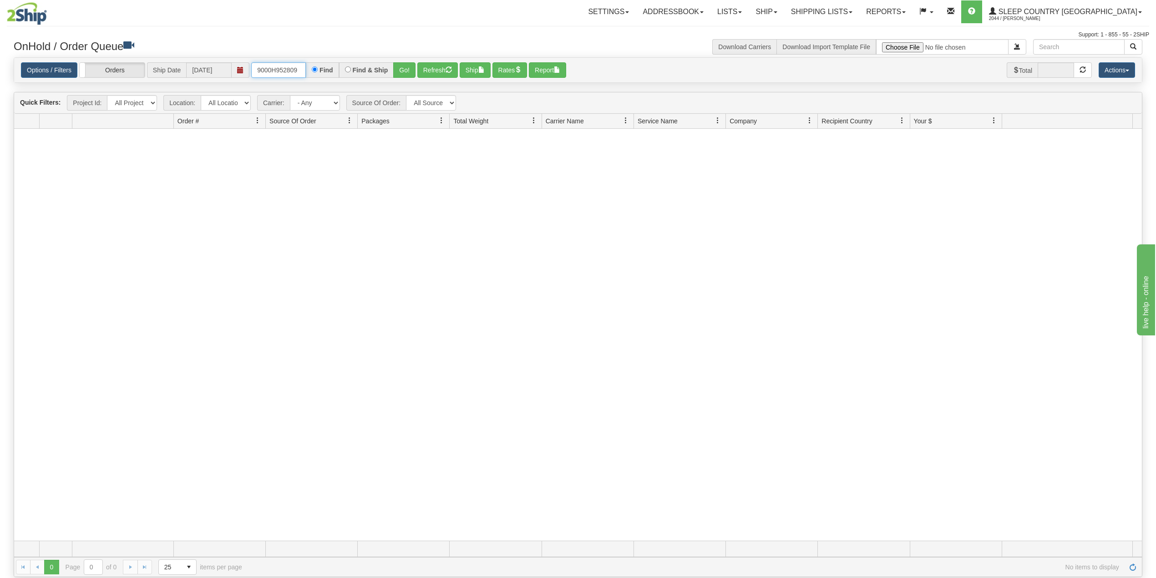
click at [303, 68] on input "9000H952809" at bounding box center [278, 69] width 55 height 15
click at [272, 65] on input "9000H952809" at bounding box center [278, 69] width 55 height 15
paste input "4040"
type input "9000H954040"
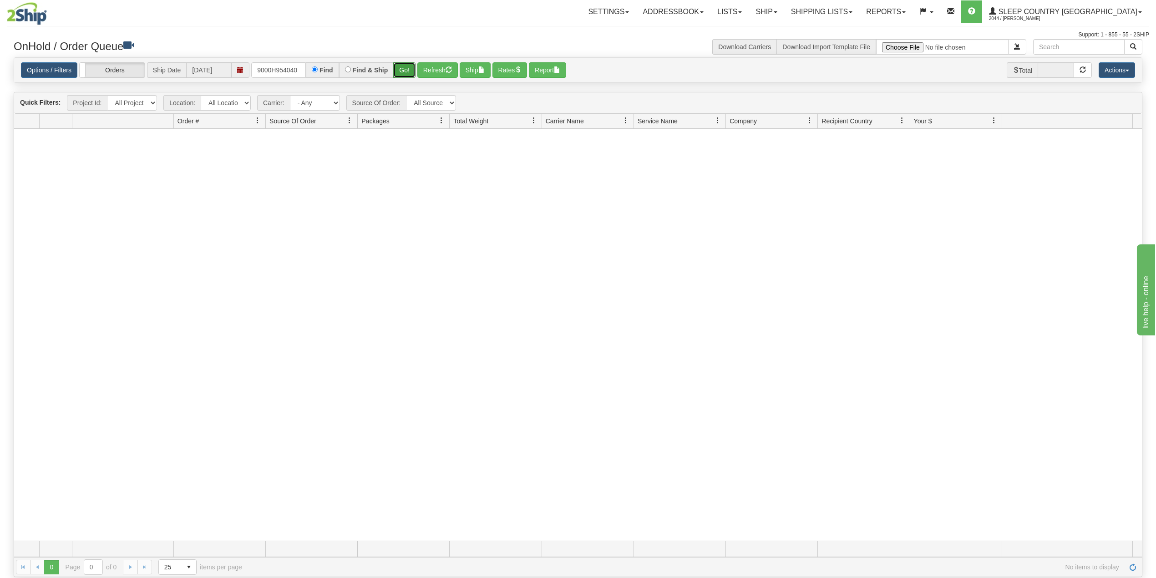
click at [406, 69] on button "Go!" at bounding box center [404, 69] width 22 height 15
click at [859, 5] on link "Shipping lists" at bounding box center [821, 11] width 75 height 23
click at [845, 46] on span "Search Shipment History" at bounding box center [814, 43] width 71 height 7
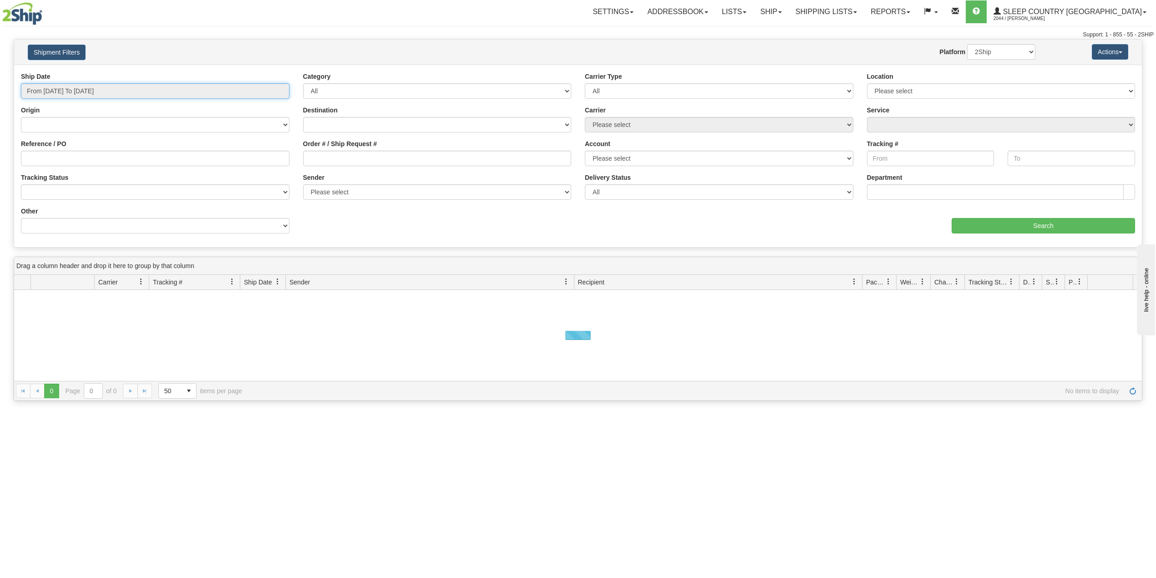
click at [76, 93] on input "From [DATE] To [DATE]" at bounding box center [155, 90] width 269 height 15
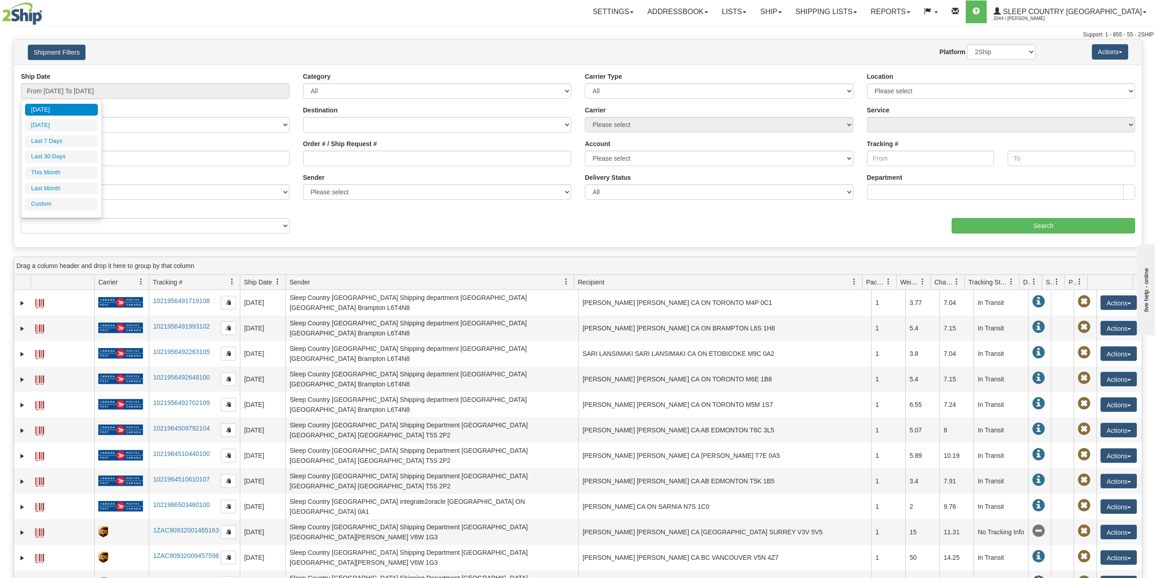
click at [64, 157] on li "Last 30 Days" at bounding box center [61, 157] width 73 height 12
type input "From [DATE] To [DATE]"
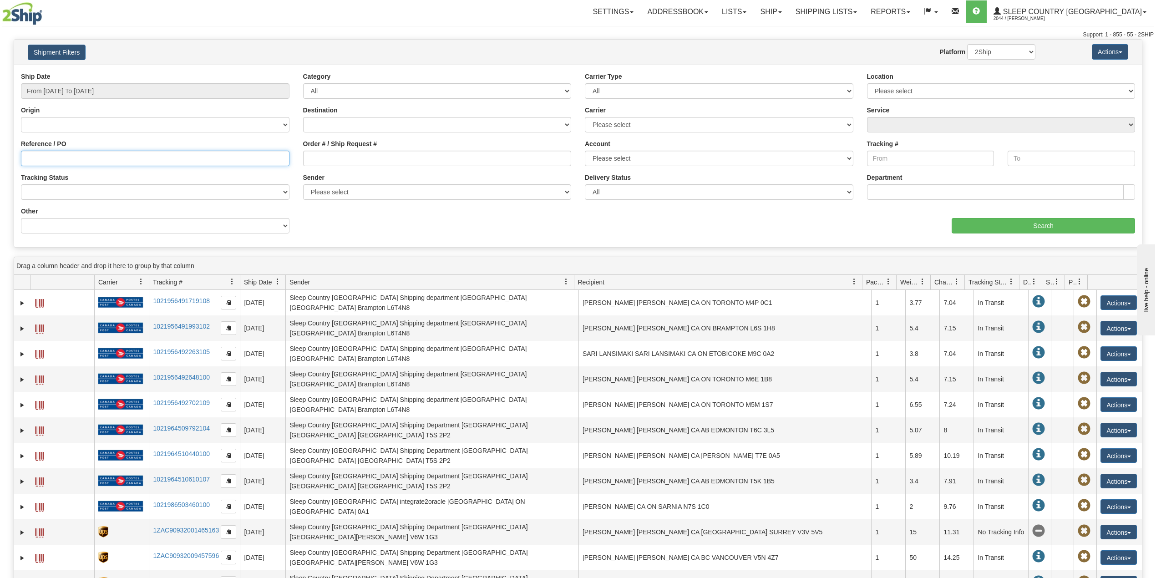
click at [67, 158] on input "Reference / PO" at bounding box center [155, 158] width 269 height 15
paste input "9000H954040"
click at [1040, 228] on input "Search" at bounding box center [1043, 225] width 183 height 15
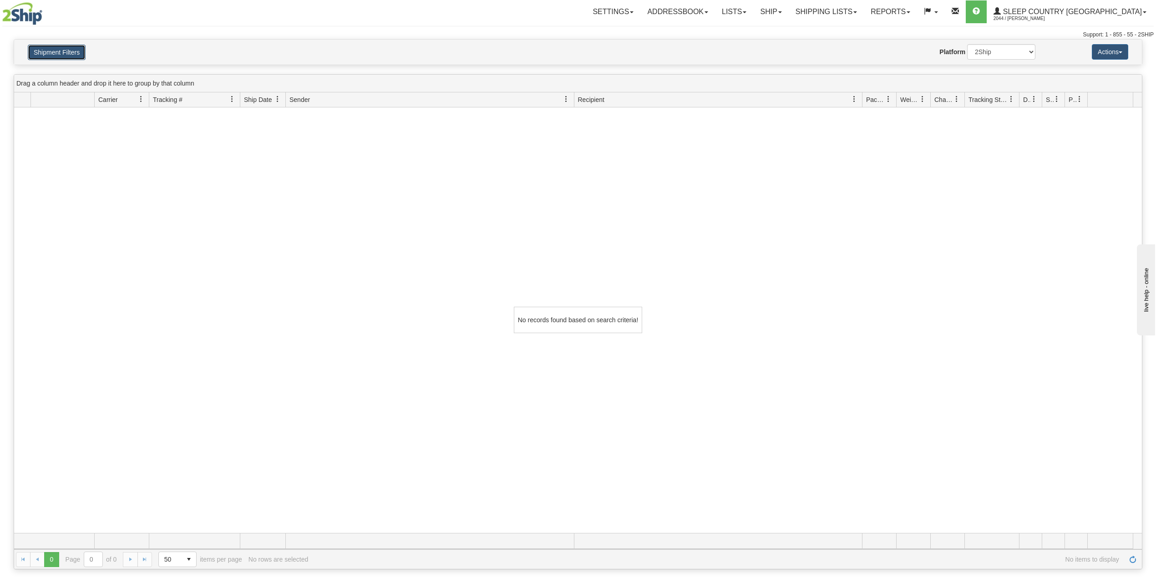
click at [70, 56] on button "Shipment Filters" at bounding box center [57, 52] width 58 height 15
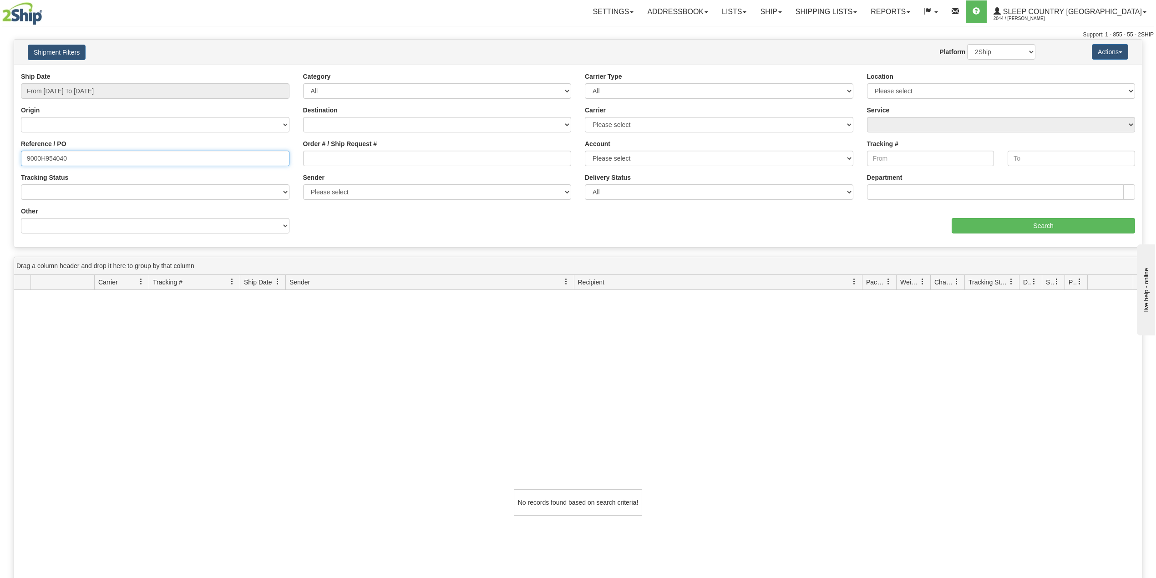
click at [62, 157] on input "9000H954040" at bounding box center [155, 158] width 269 height 15
click at [63, 157] on input "9000H954040" at bounding box center [155, 158] width 269 height 15
paste input "884"
type input "9000H954884"
click at [987, 224] on input "Search" at bounding box center [1043, 225] width 183 height 15
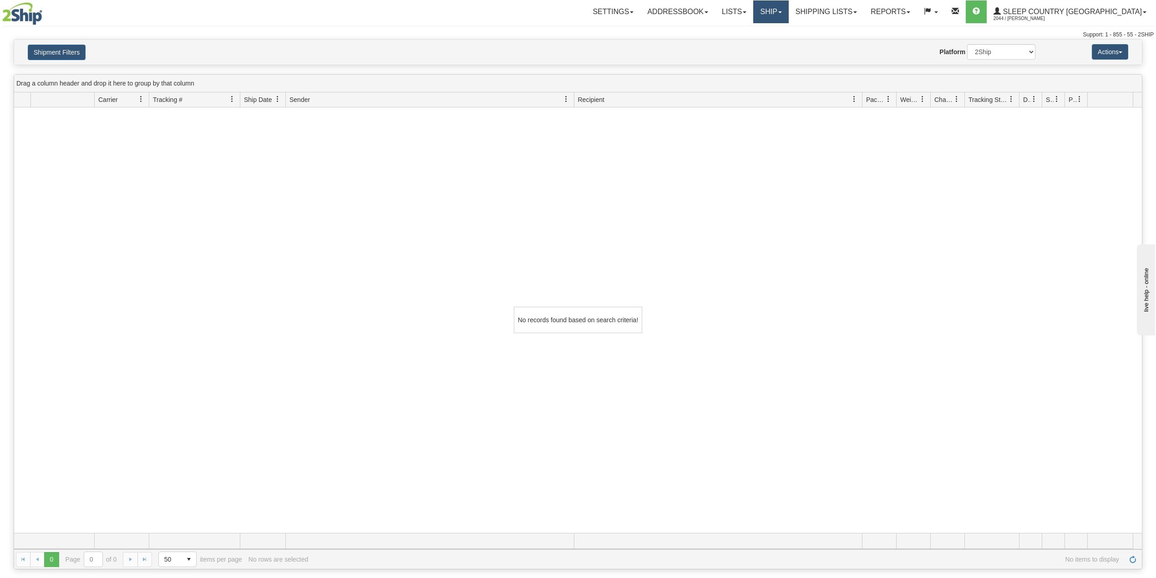
click at [788, 10] on link "Ship" at bounding box center [770, 11] width 35 height 23
click at [779, 44] on span "OnHold / Order Queue" at bounding box center [747, 43] width 64 height 7
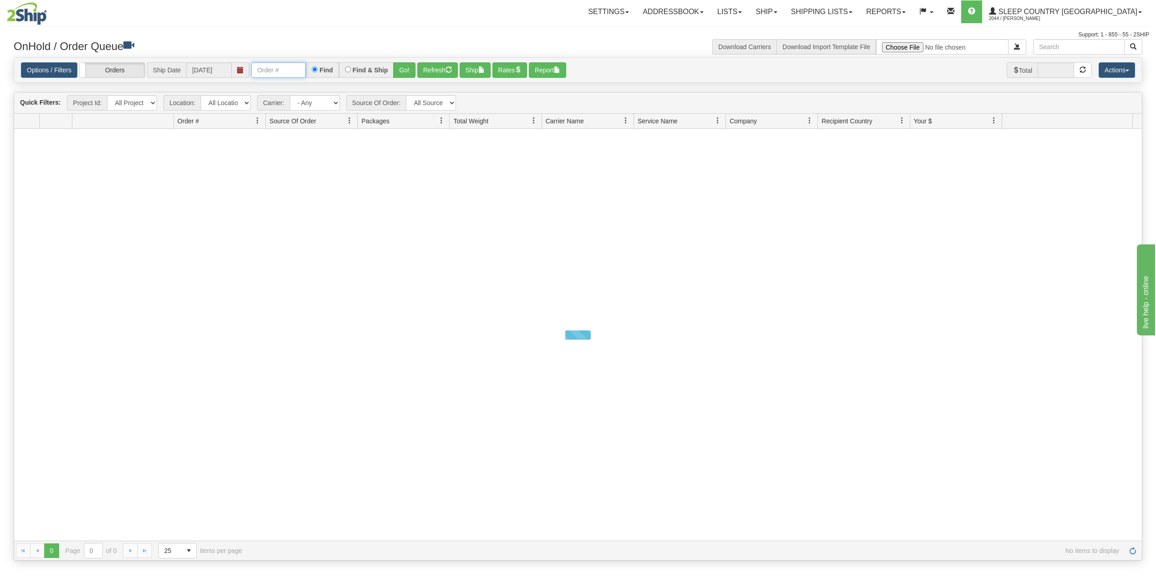
click at [270, 70] on input "text" at bounding box center [278, 69] width 55 height 15
paste input "9000H954884"
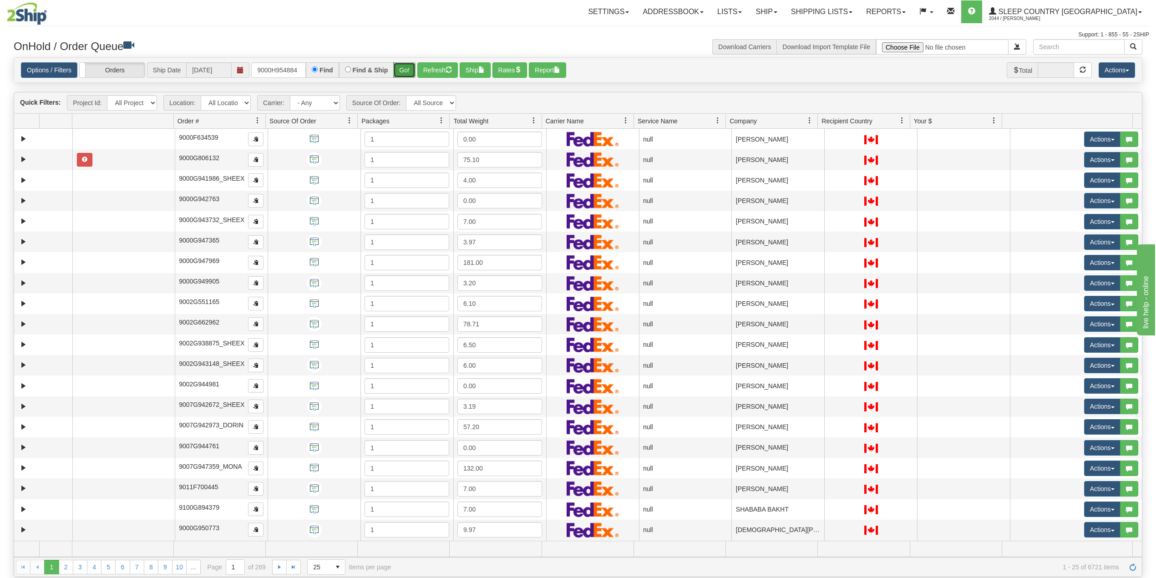
click at [402, 70] on button "Go!" at bounding box center [404, 69] width 22 height 15
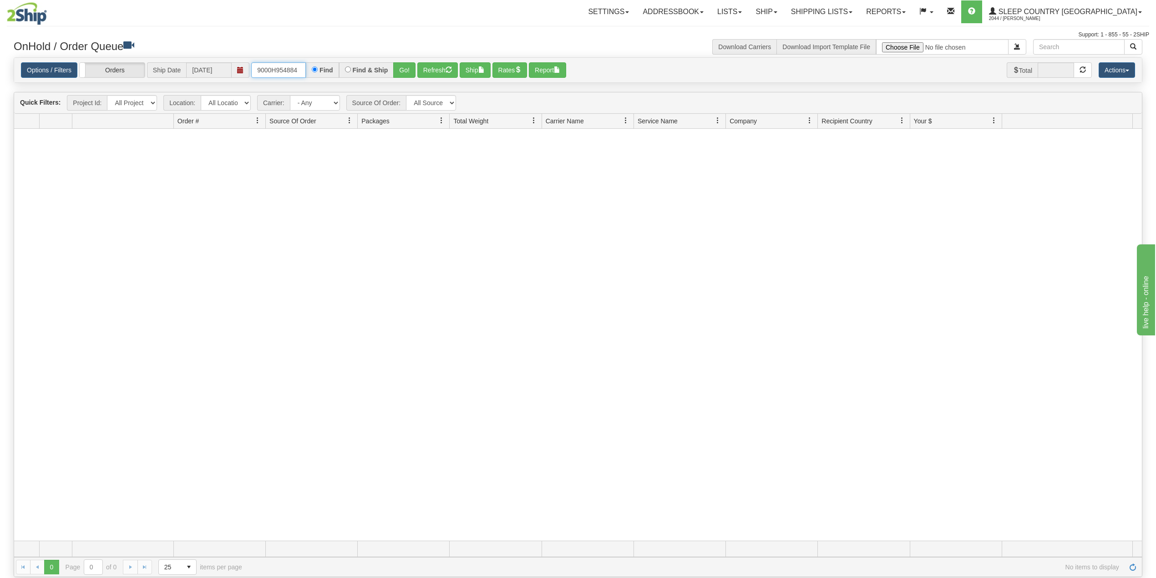
click at [277, 71] on input "9000H954884" at bounding box center [278, 69] width 55 height 15
paste input "3879"
type input "9000H953879"
click at [403, 69] on button "Go!" at bounding box center [404, 69] width 22 height 15
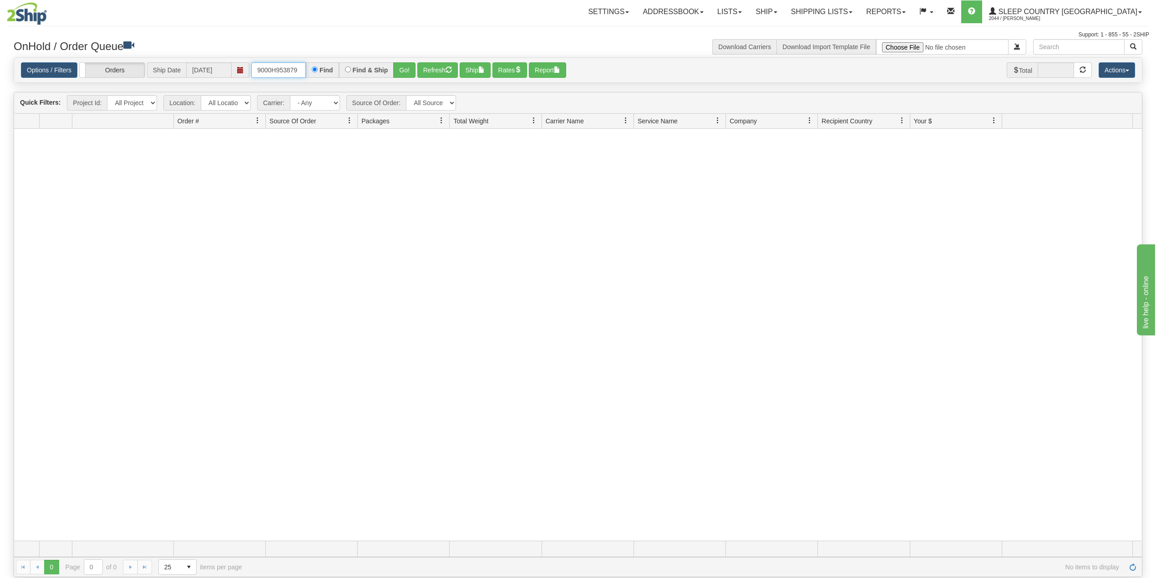
click at [303, 66] on input "9000H953879" at bounding box center [278, 69] width 55 height 15
click at [859, 6] on link "Shipping lists" at bounding box center [821, 11] width 75 height 23
click at [850, 44] on span "Search Shipment History" at bounding box center [814, 43] width 71 height 7
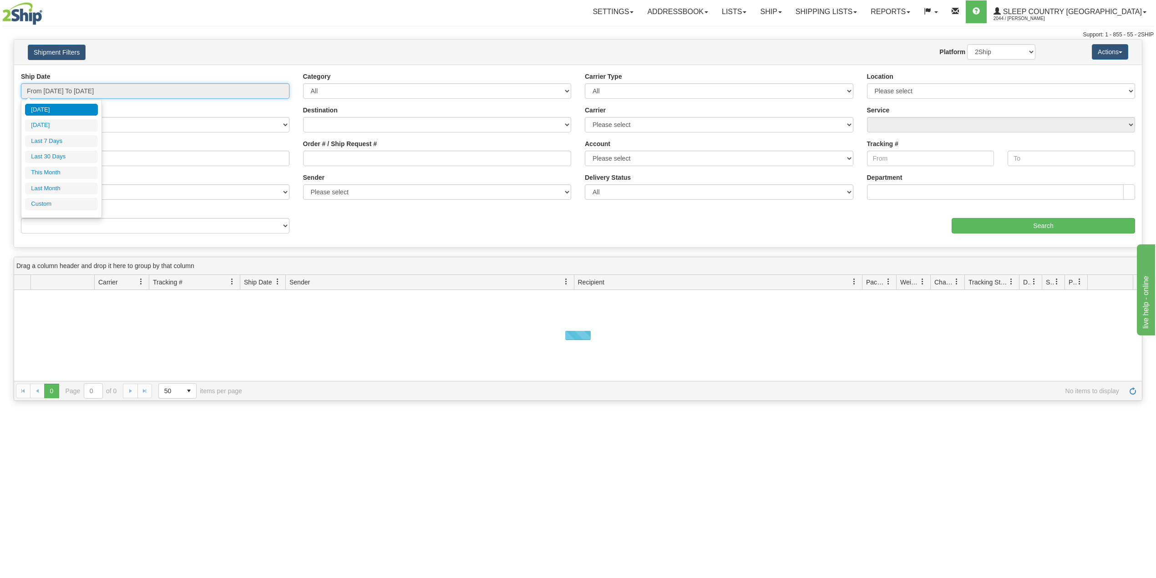
click at [93, 96] on input "From [DATE] To [DATE]" at bounding box center [155, 90] width 269 height 15
click at [66, 161] on li "Last 30 Days" at bounding box center [61, 157] width 73 height 12
type input "From [DATE] To [DATE]"
click at [72, 157] on input "Reference / PO" at bounding box center [155, 158] width 269 height 15
paste input "9000H953879"
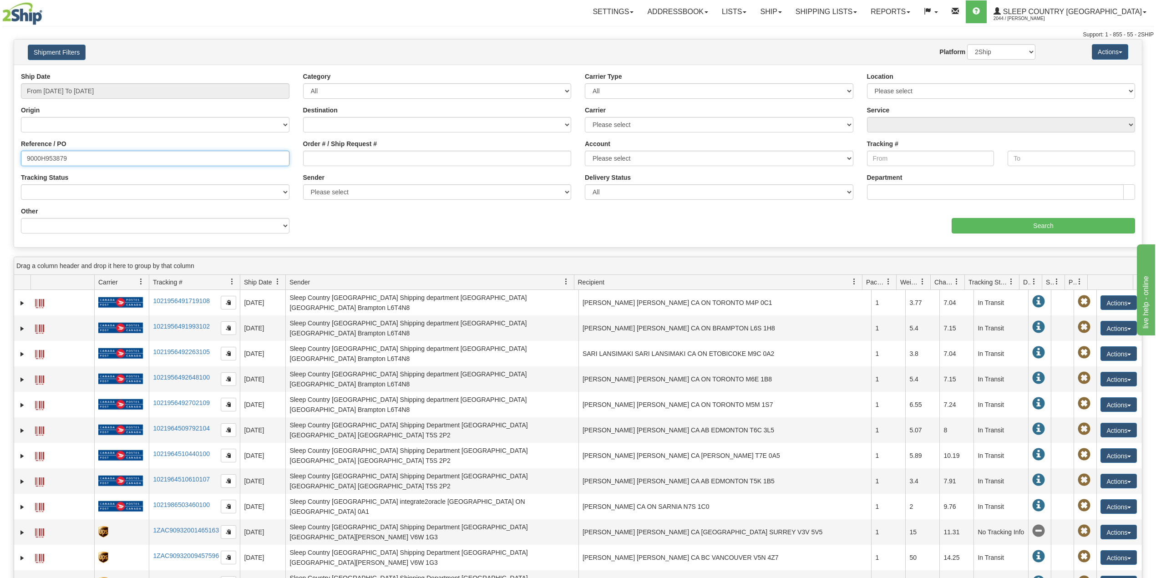
type input "9000H953879"
click at [997, 53] on select "2Ship Imported" at bounding box center [1001, 51] width 68 height 15
select select "1"
click at [967, 44] on select "2Ship Imported" at bounding box center [1001, 51] width 68 height 15
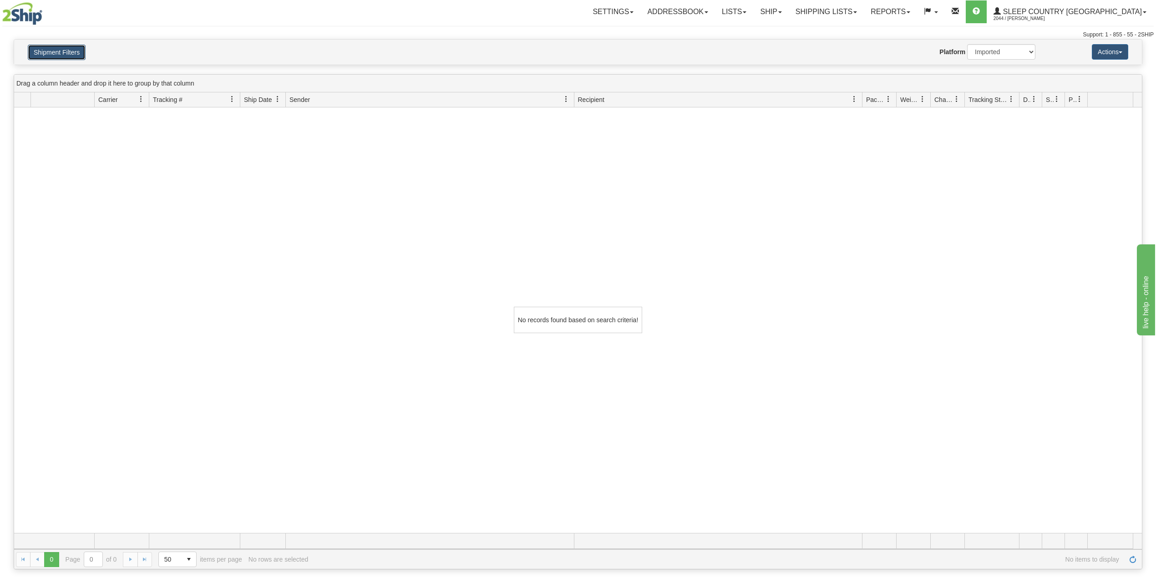
click at [66, 46] on button "Shipment Filters" at bounding box center [57, 52] width 58 height 15
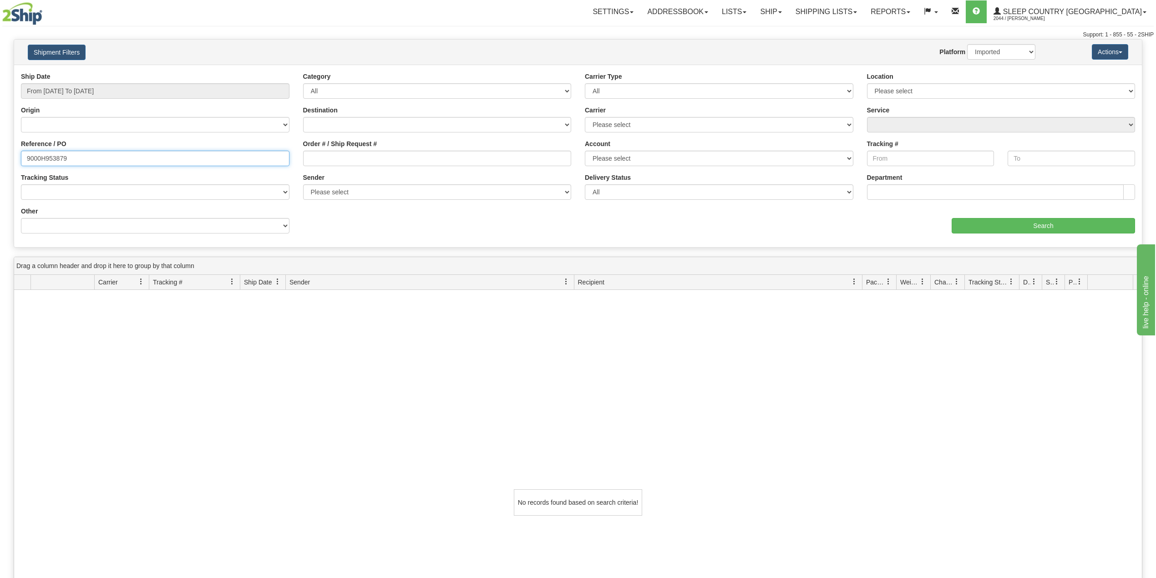
click at [48, 156] on input "9000H953879" at bounding box center [155, 158] width 269 height 15
click at [50, 156] on input "9000H953879" at bounding box center [155, 158] width 269 height 15
paste input "5848"
type input "9000H955848"
click at [1020, 45] on select "2Ship Imported" at bounding box center [1001, 51] width 68 height 15
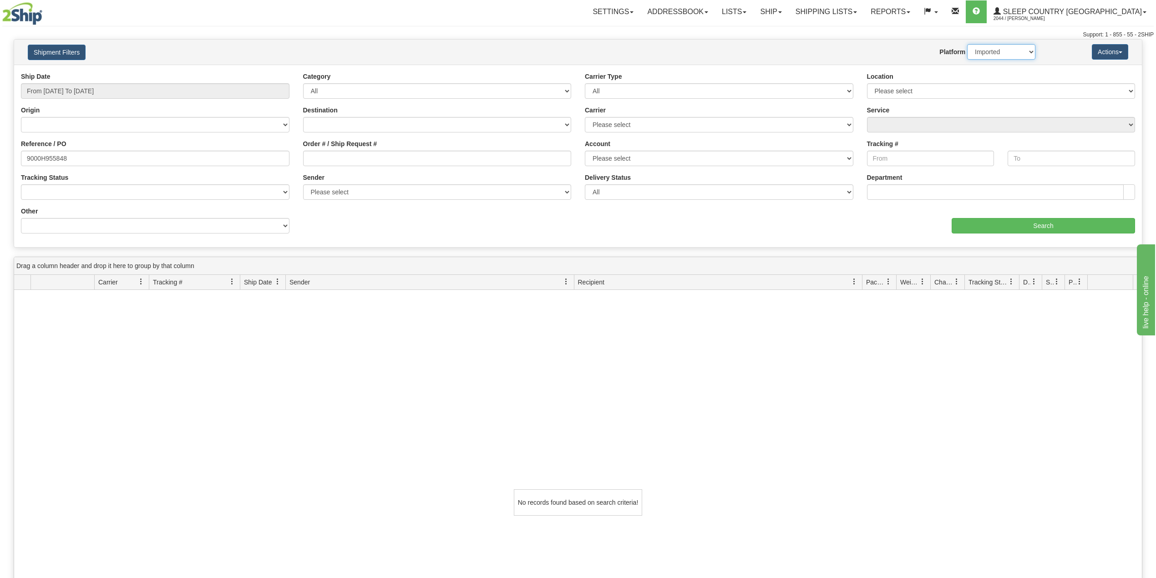
select select "0"
click at [967, 44] on select "2Ship Imported" at bounding box center [1001, 51] width 68 height 15
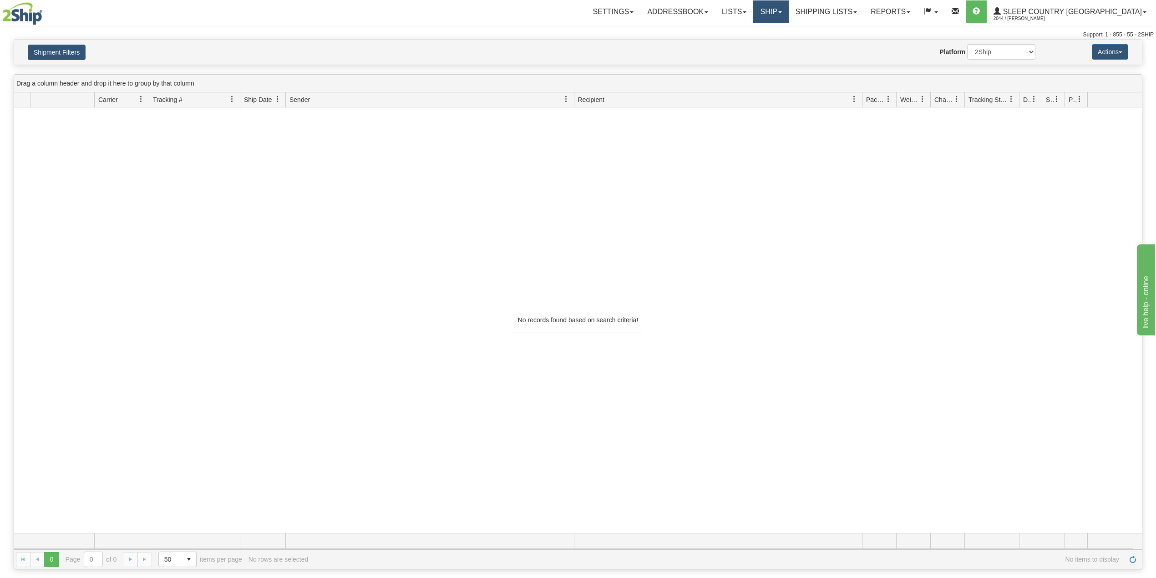
click at [788, 5] on link "Ship" at bounding box center [770, 11] width 35 height 23
click at [779, 42] on span "OnHold / Order Queue" at bounding box center [747, 43] width 64 height 7
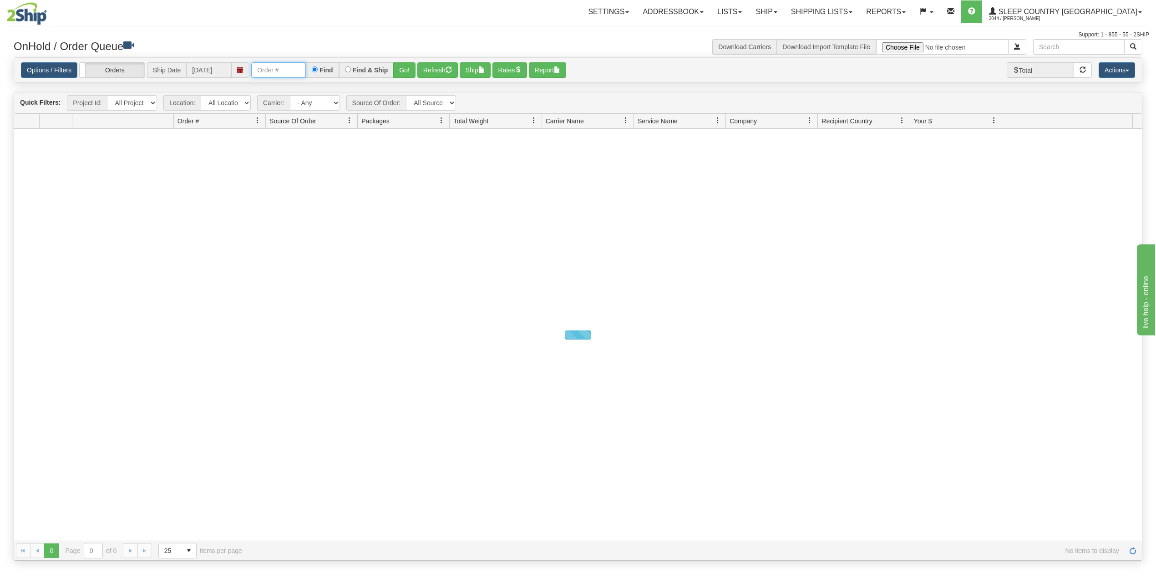
click at [294, 70] on input "text" at bounding box center [278, 69] width 55 height 15
paste input "9000H955848"
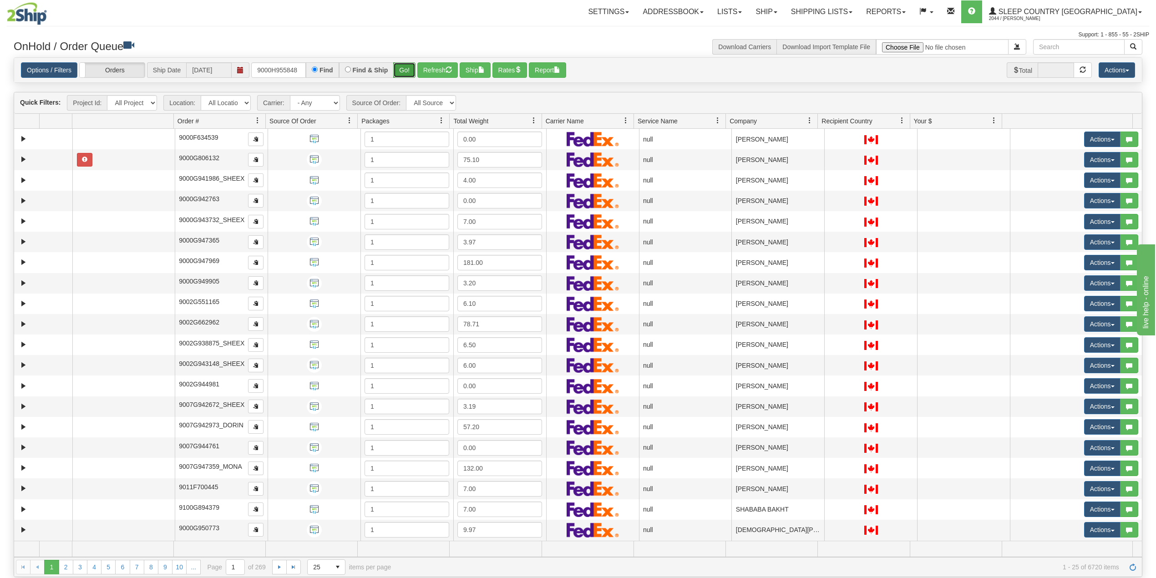
click at [403, 66] on button "Go!" at bounding box center [404, 69] width 22 height 15
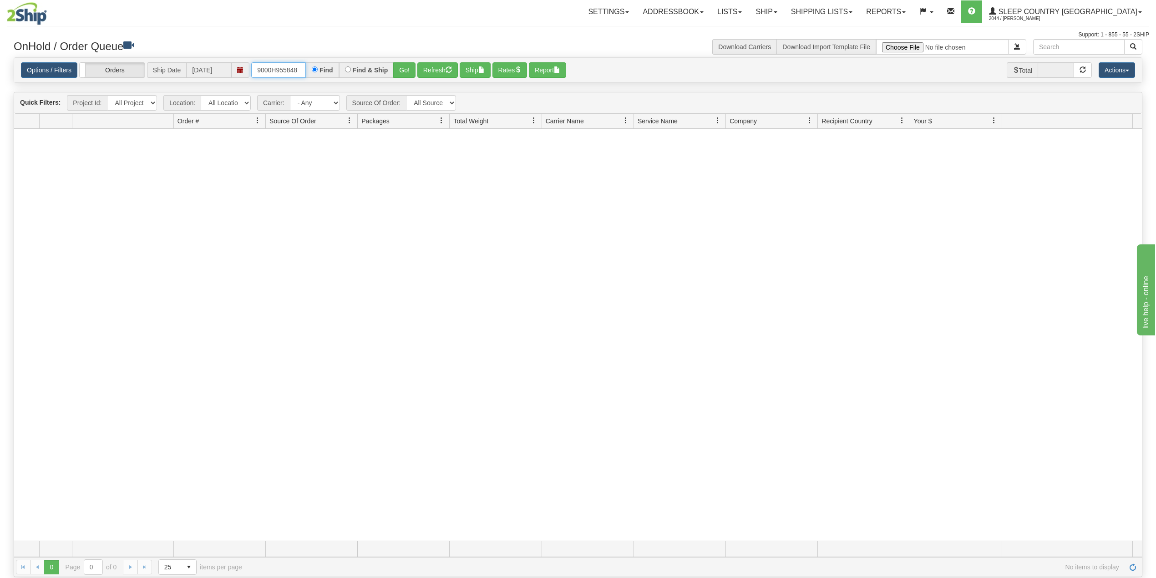
click at [285, 66] on input "9000H955848" at bounding box center [278, 69] width 55 height 15
paste input "7H958090"
click at [407, 70] on button "Go!" at bounding box center [404, 69] width 22 height 15
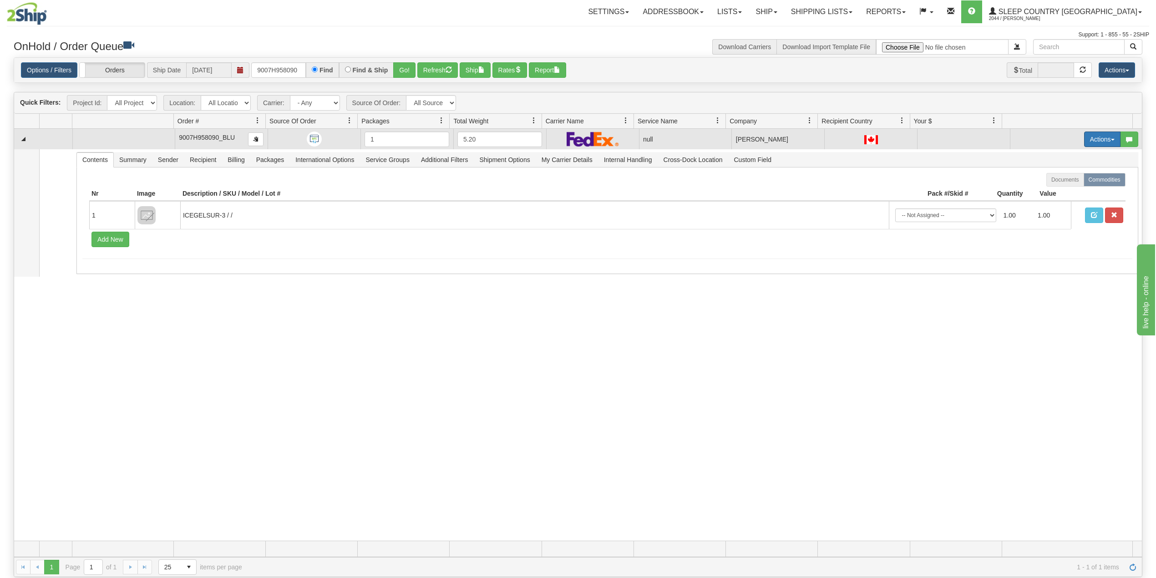
click at [1087, 141] on button "Actions" at bounding box center [1102, 139] width 36 height 15
click at [1058, 204] on span "Delete" at bounding box center [1062, 203] width 25 height 7
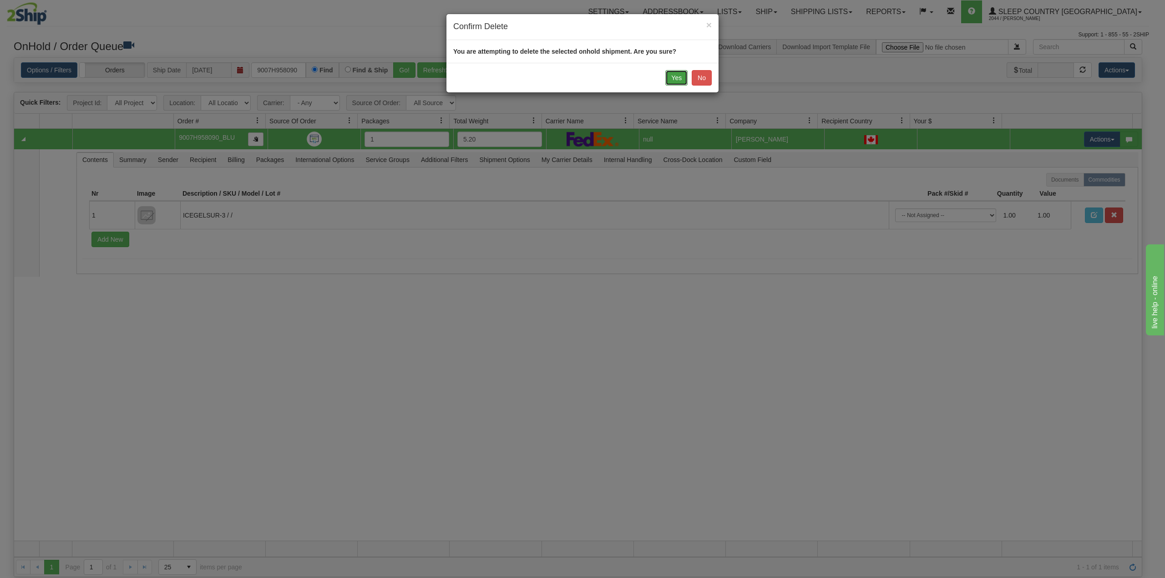
click at [675, 74] on button "Yes" at bounding box center [676, 77] width 22 height 15
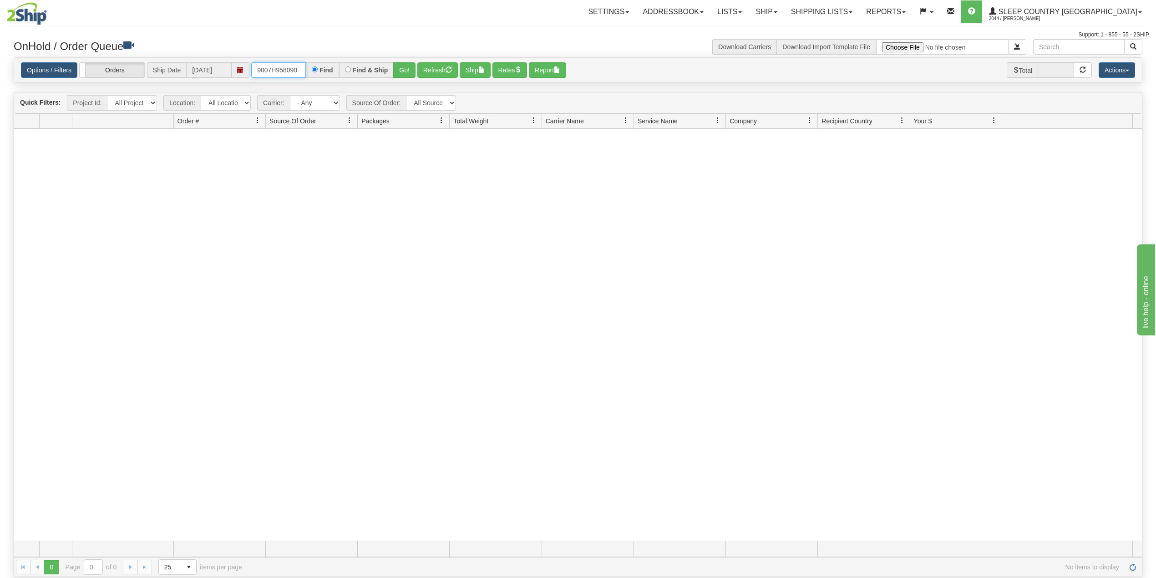
click at [284, 66] on input "9007H958090" at bounding box center [278, 69] width 55 height 15
paste input "2H961735"
click at [403, 68] on button "Go!" at bounding box center [404, 69] width 22 height 15
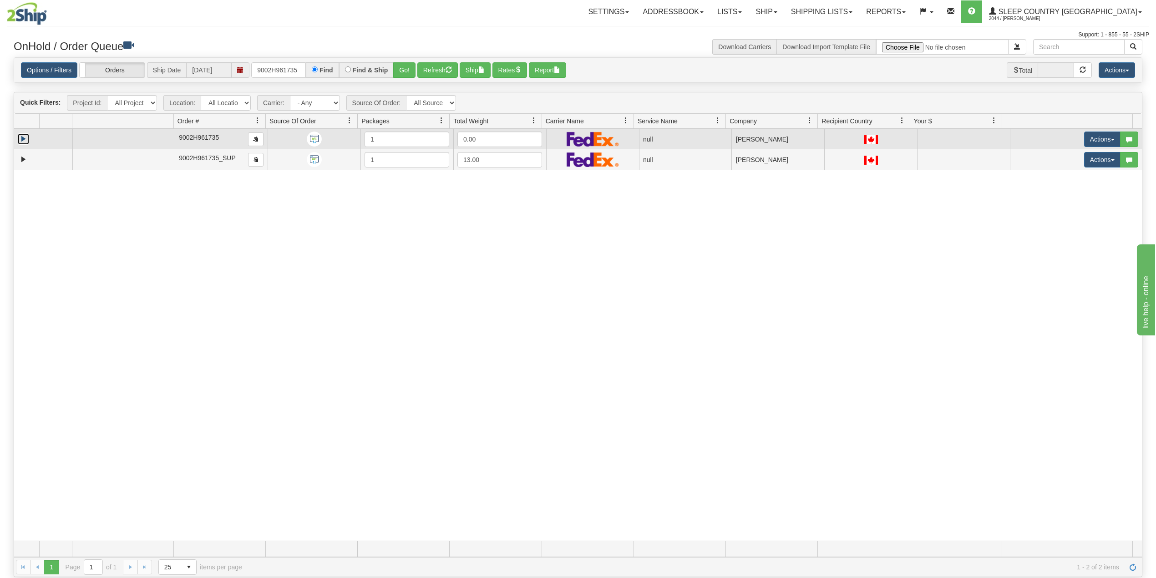
click at [25, 141] on link "Expand" at bounding box center [23, 138] width 11 height 11
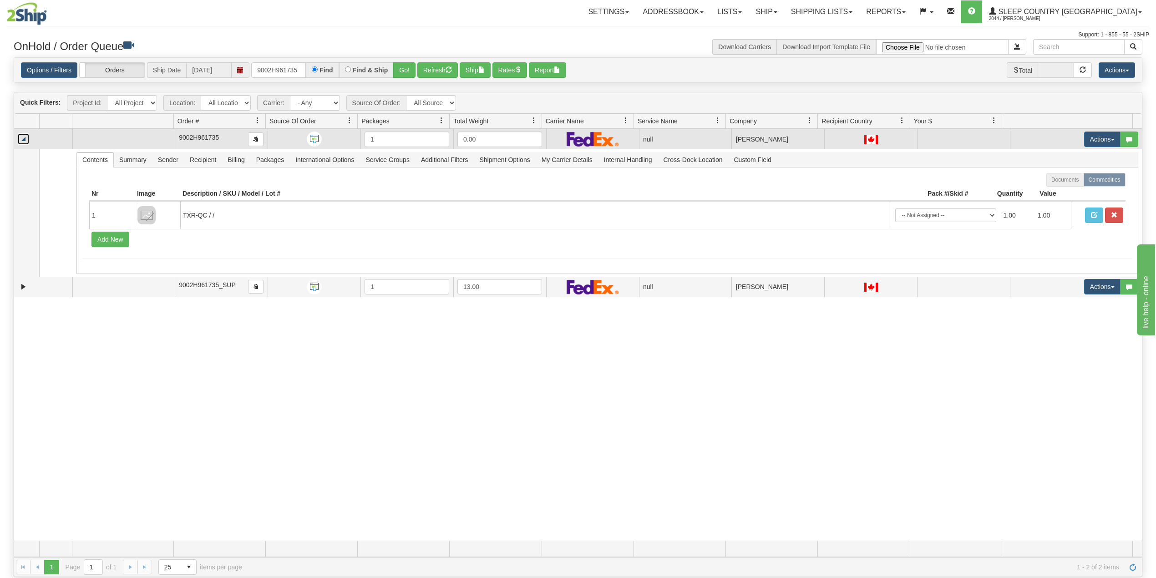
click at [25, 141] on link "Collapse" at bounding box center [23, 138] width 11 height 11
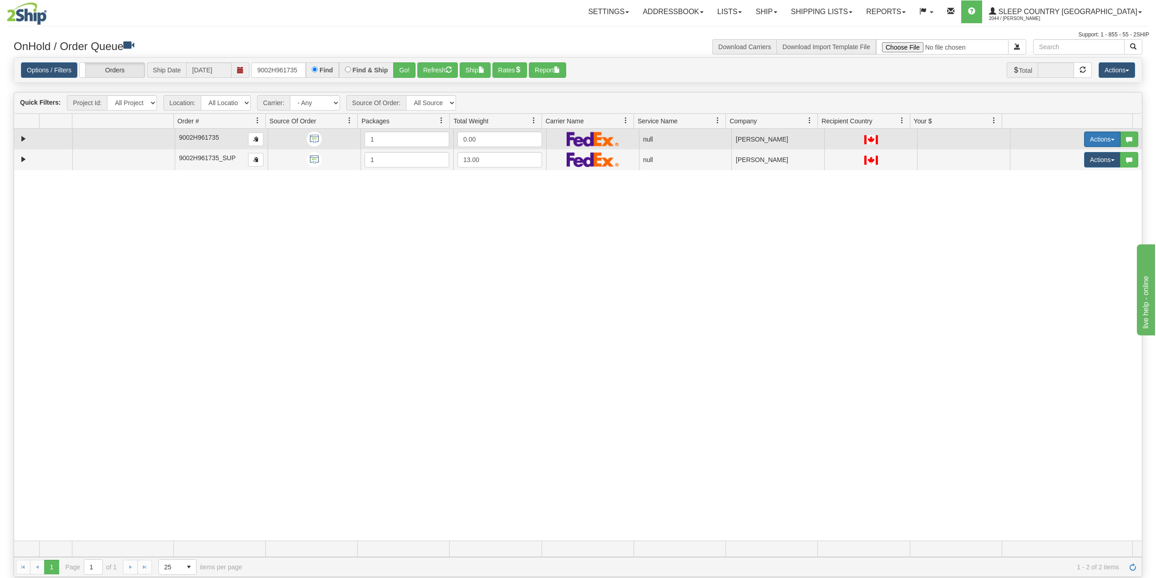
click at [1091, 140] on button "Actions" at bounding box center [1102, 139] width 36 height 15
click at [1055, 204] on span "Delete" at bounding box center [1062, 203] width 25 height 7
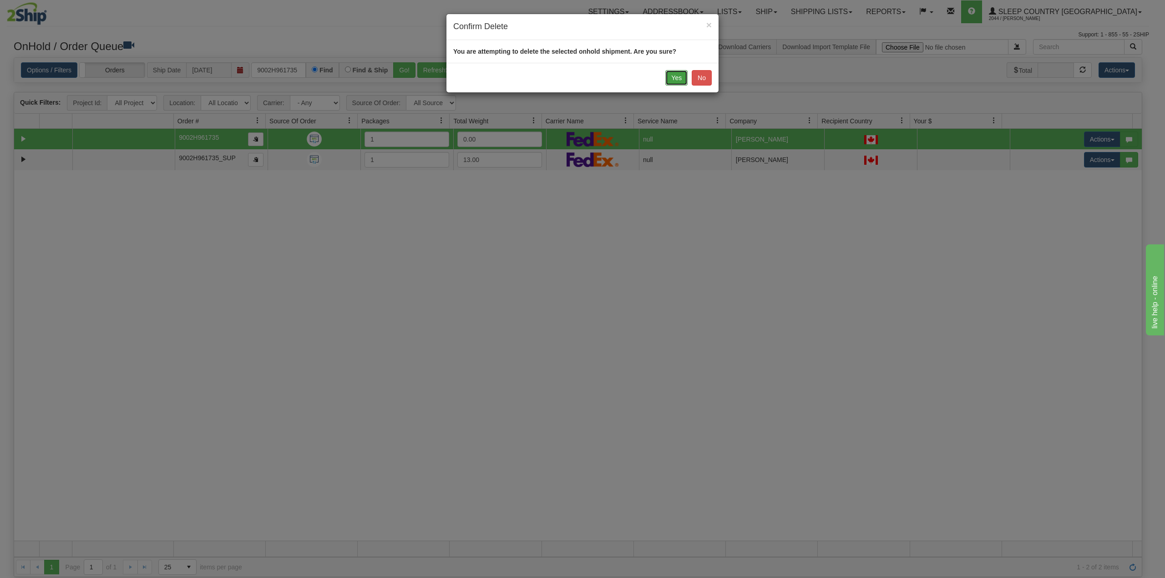
click at [673, 77] on button "Yes" at bounding box center [676, 77] width 22 height 15
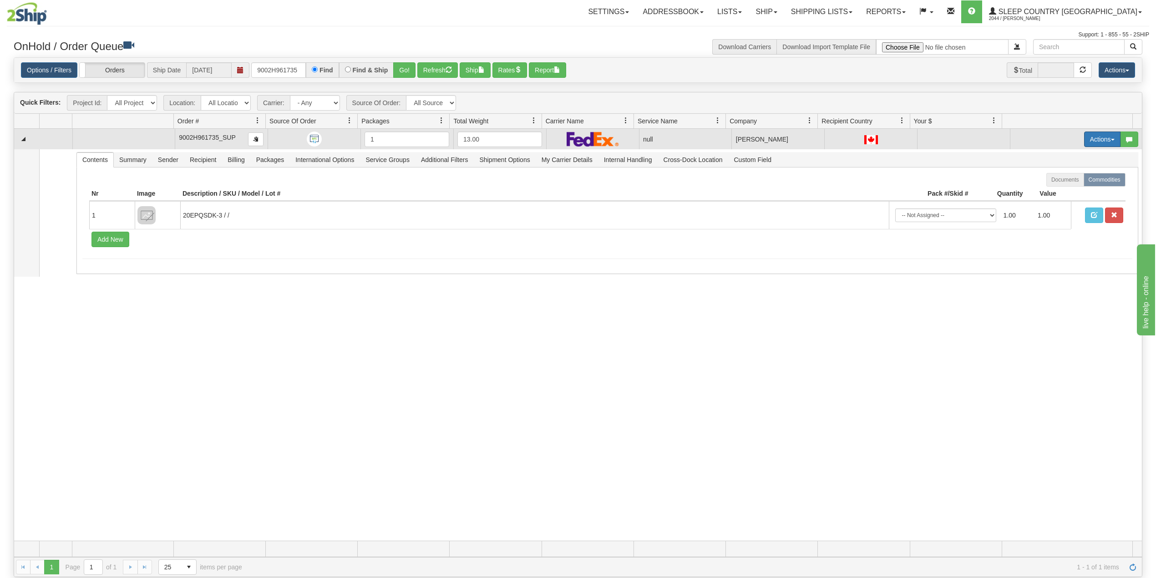
click at [1084, 136] on button "Actions" at bounding box center [1102, 139] width 36 height 15
click at [1052, 204] on span "Delete" at bounding box center [1062, 203] width 25 height 7
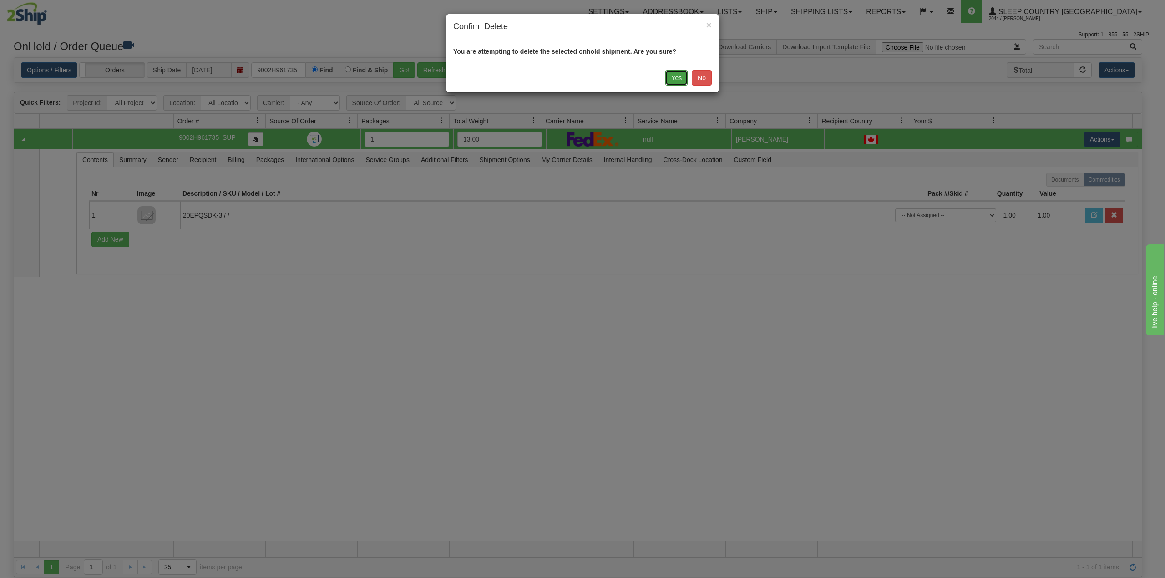
click at [674, 76] on button "Yes" at bounding box center [676, 77] width 22 height 15
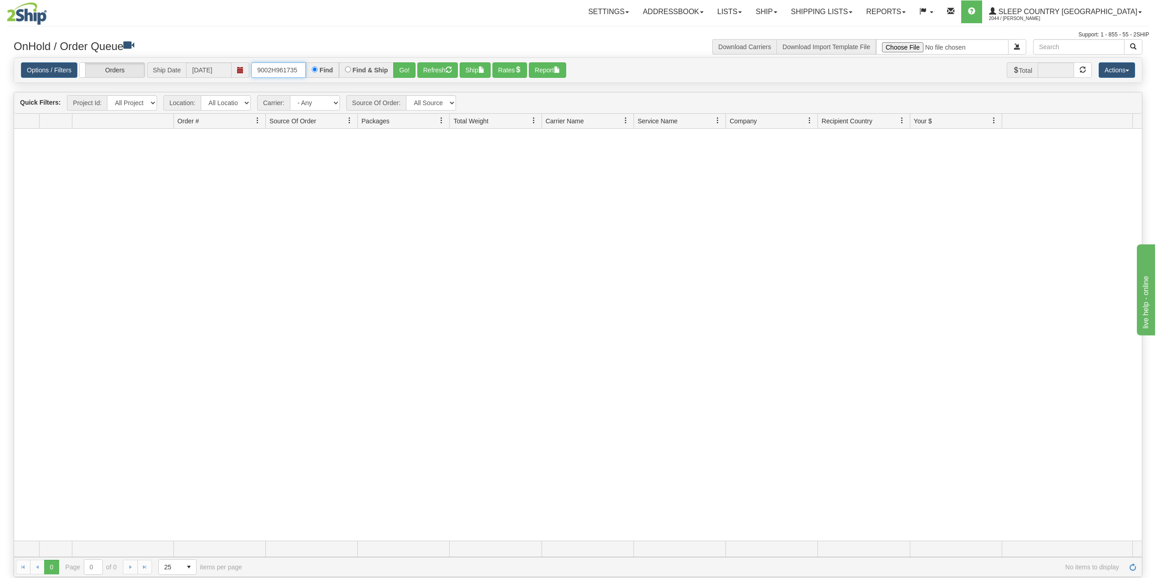
click at [294, 67] on input "9002H961735" at bounding box center [278, 69] width 55 height 15
paste input "7H963257"
click at [405, 67] on button "Go!" at bounding box center [404, 69] width 22 height 15
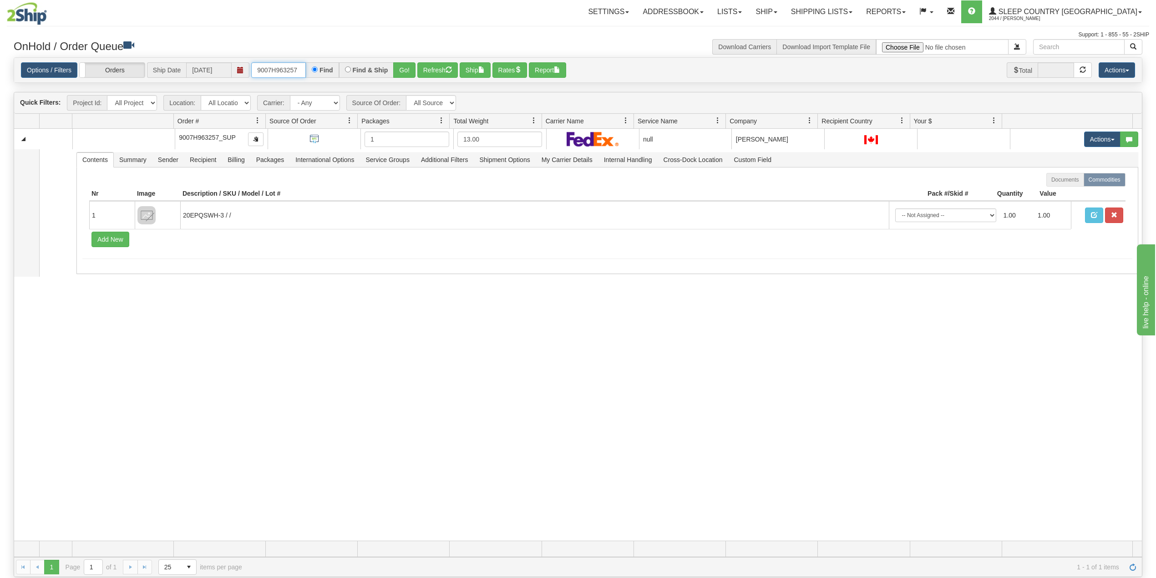
click at [279, 68] on input "9007H963257" at bounding box center [278, 69] width 55 height 15
paste input "0H962690"
type input "9000H962690"
click at [405, 71] on button "Go!" at bounding box center [404, 69] width 22 height 15
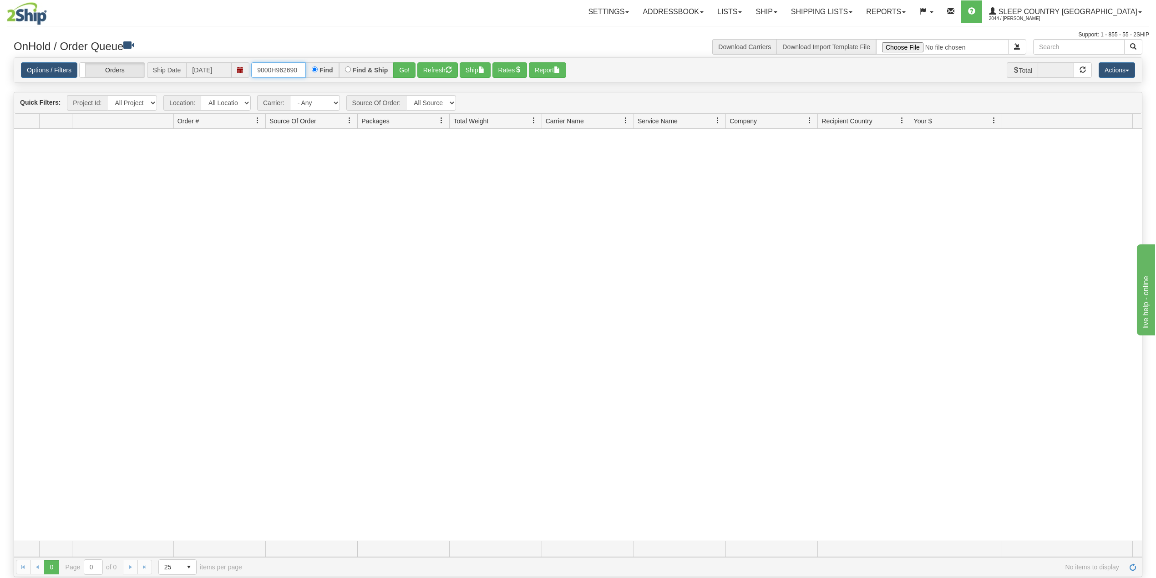
click at [301, 68] on input "9000H962690" at bounding box center [278, 69] width 55 height 15
click at [301, 70] on input "9000H962690" at bounding box center [278, 69] width 55 height 15
click at [404, 68] on button "Go!" at bounding box center [404, 69] width 22 height 15
click at [859, 13] on link "Shipping lists" at bounding box center [821, 11] width 75 height 23
click at [848, 44] on span "Search Shipment History" at bounding box center [814, 43] width 71 height 7
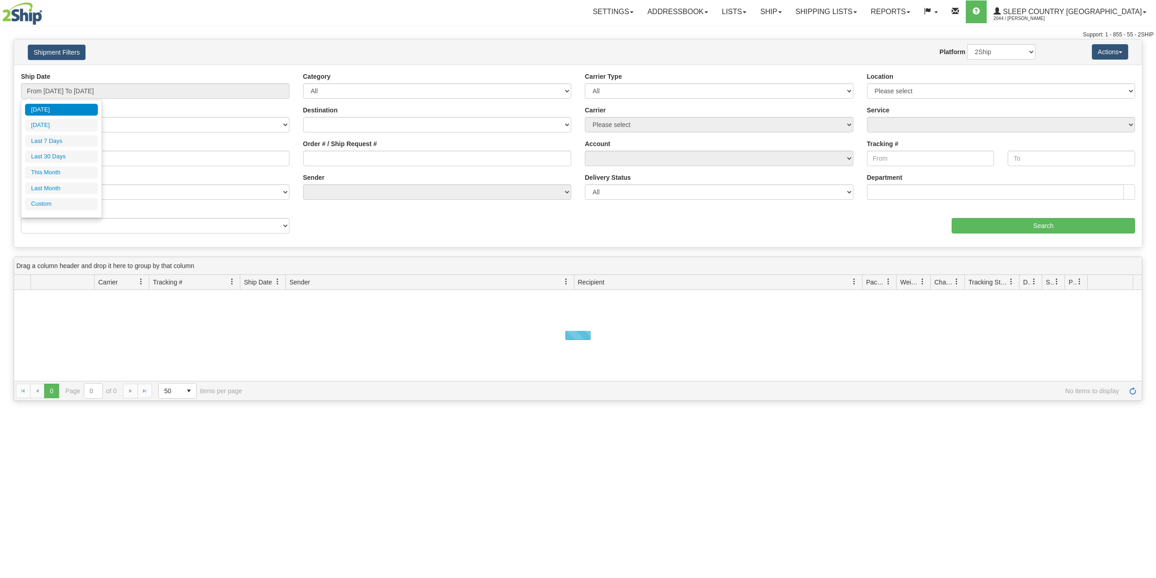
click at [80, 90] on input "From [DATE] To [DATE]" at bounding box center [155, 90] width 269 height 15
click at [57, 157] on li "Last 30 Days" at bounding box center [61, 157] width 73 height 12
type input "From [DATE] To [DATE]"
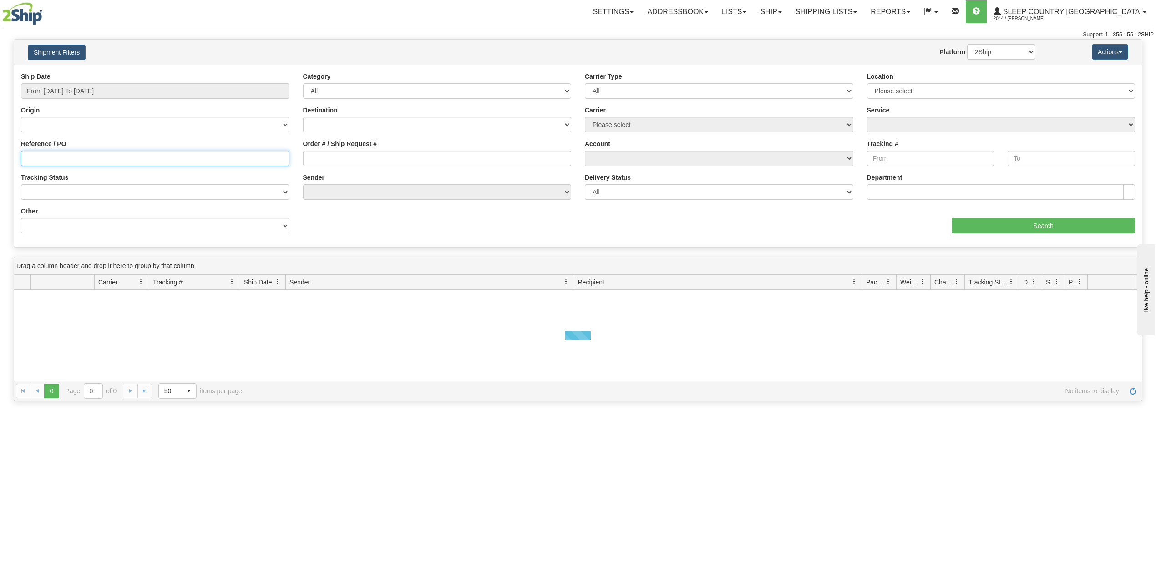
drag, startPoint x: 70, startPoint y: 160, endPoint x: 79, endPoint y: 164, distance: 9.8
click at [71, 160] on input "Reference / PO" at bounding box center [155, 158] width 269 height 15
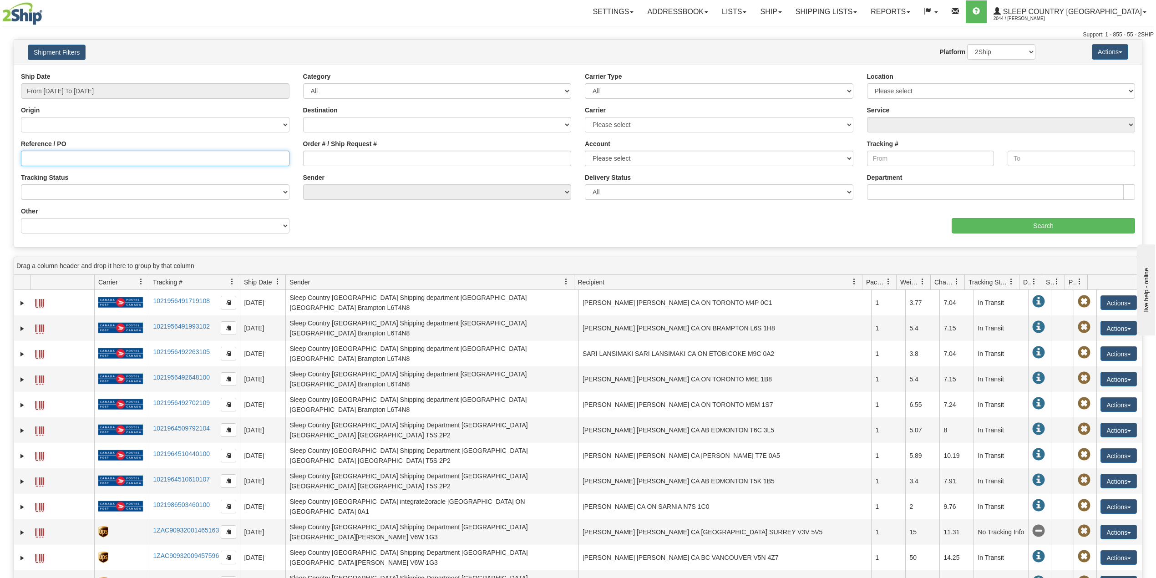
paste input "9000H962690"
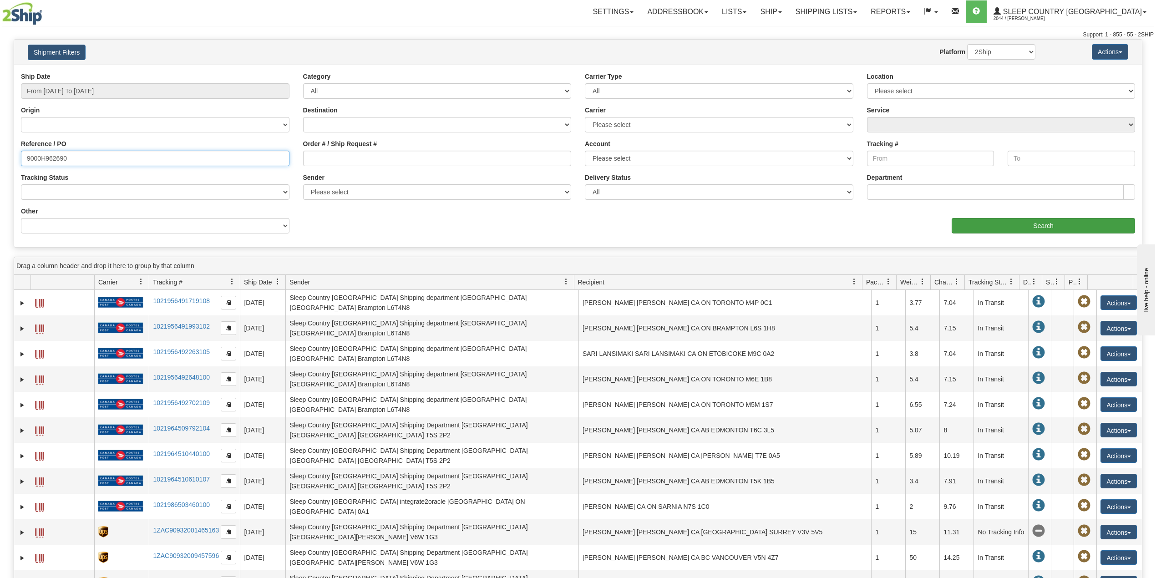
type input "9000H962690"
click at [1036, 233] on input "Search" at bounding box center [1043, 225] width 183 height 15
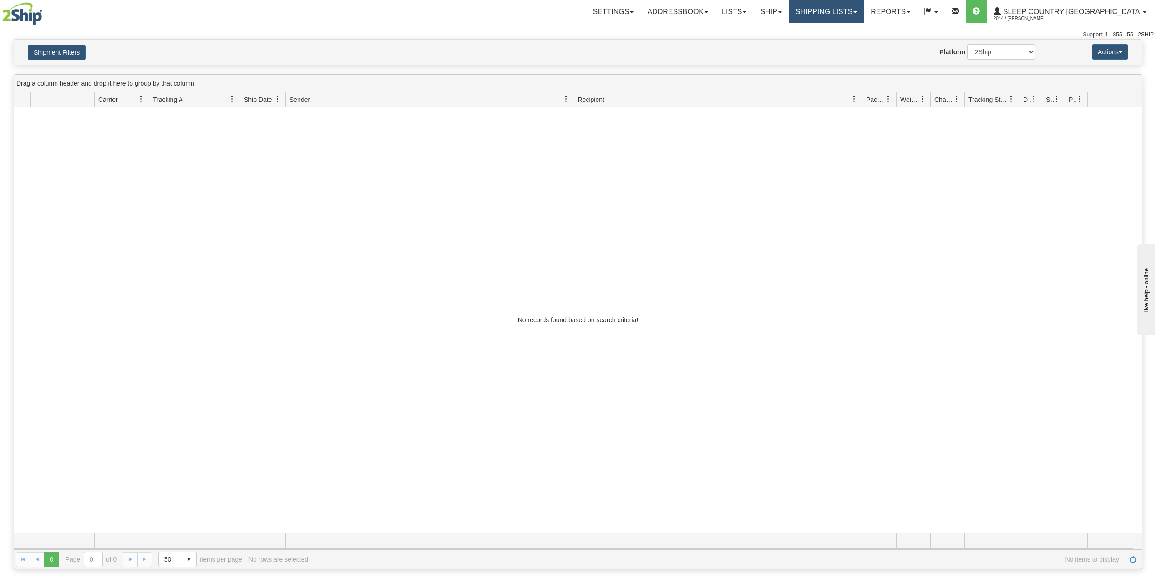
click at [864, 8] on link "Shipping lists" at bounding box center [826, 11] width 75 height 23
click at [837, 28] on span "Current Shipments" at bounding box center [810, 31] width 53 height 7
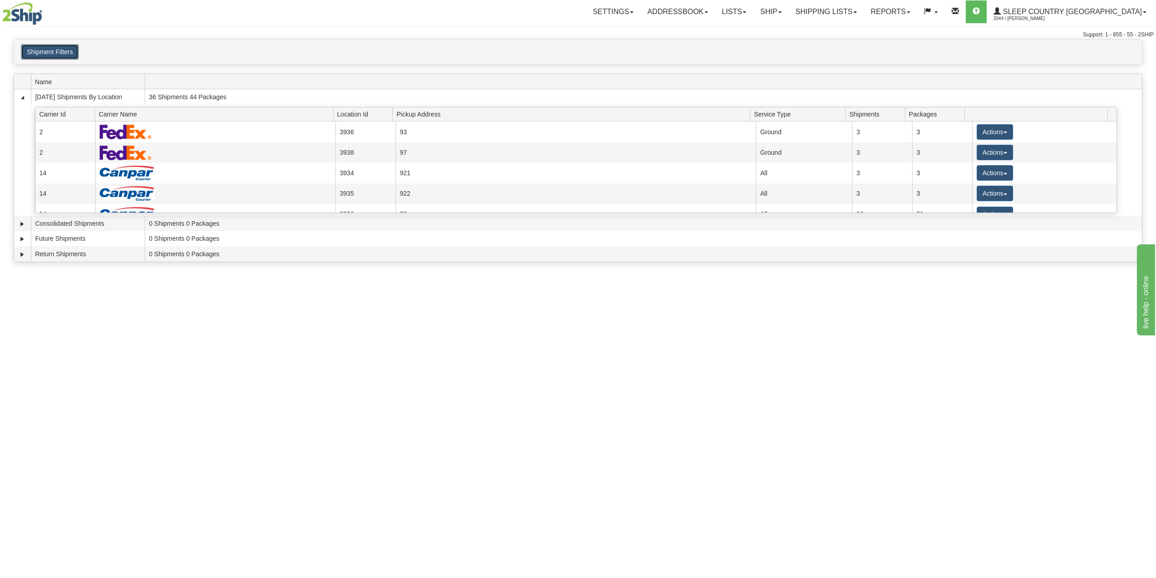
click at [56, 48] on button "Shipment Filters" at bounding box center [50, 51] width 58 height 15
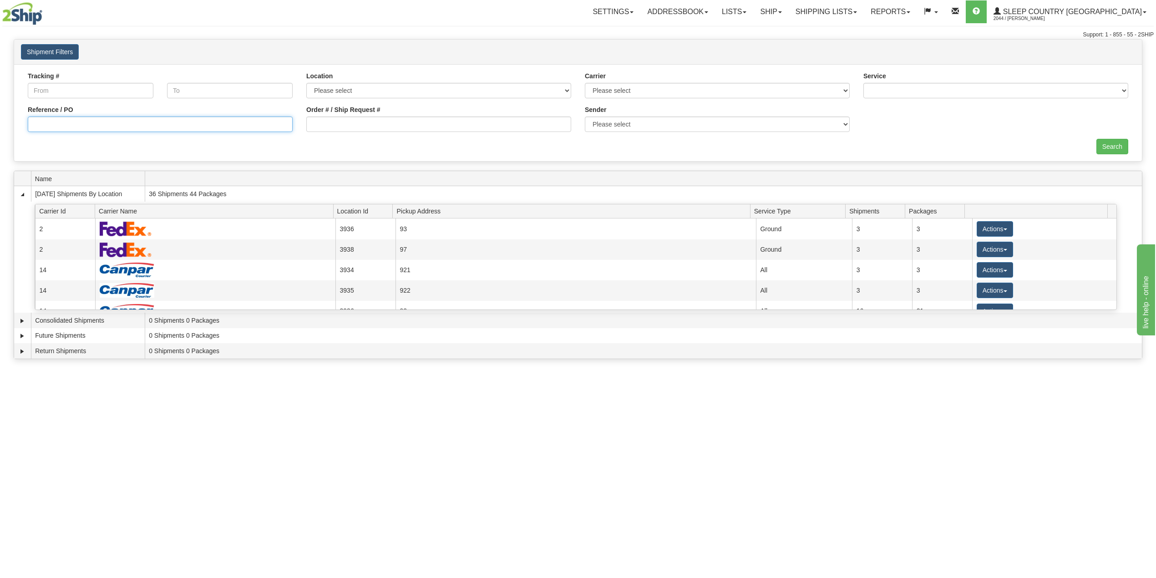
click at [62, 121] on input "Reference / PO" at bounding box center [160, 124] width 265 height 15
paste input "9000H962690"
type input "9000H962690"
click at [1104, 143] on input "Search" at bounding box center [1112, 146] width 32 height 15
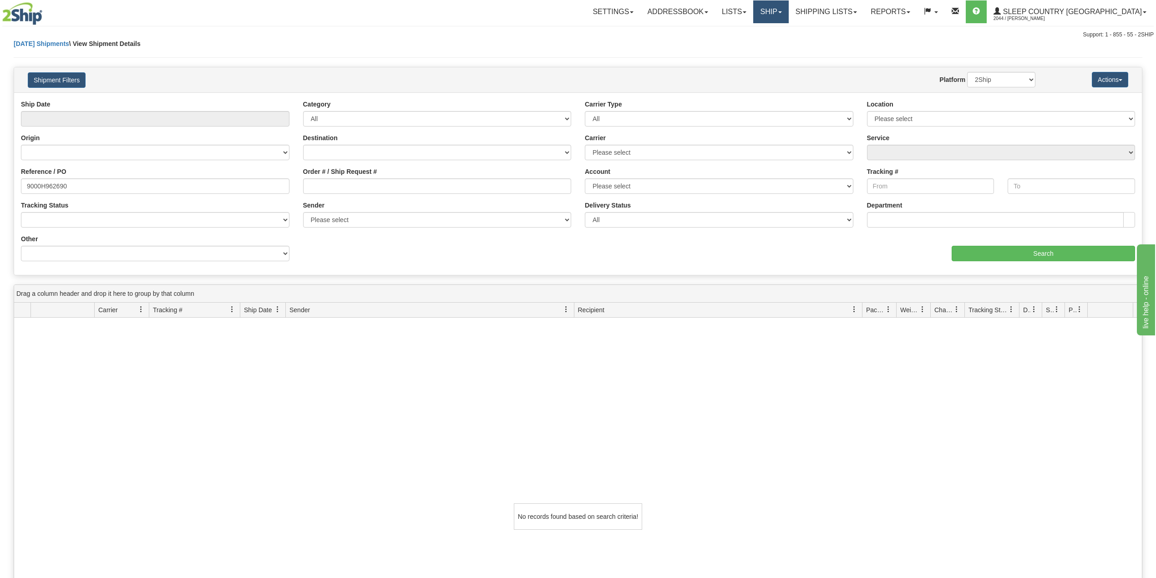
click at [788, 5] on link "Ship" at bounding box center [770, 11] width 35 height 23
click at [779, 46] on span "OnHold / Order Queue" at bounding box center [747, 43] width 64 height 7
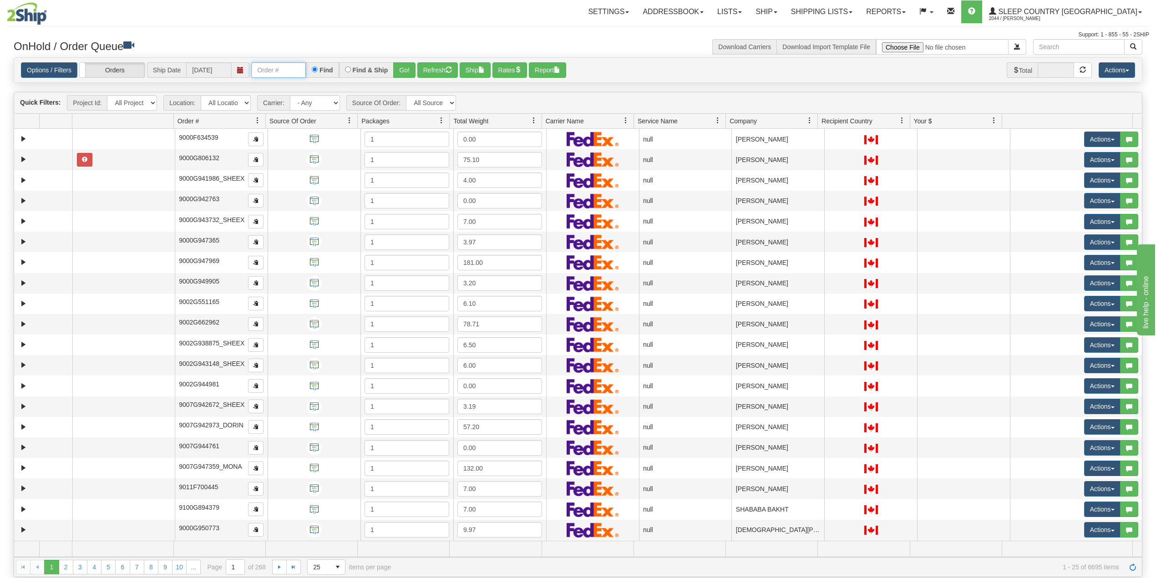
click at [279, 68] on input "text" at bounding box center [278, 69] width 55 height 15
paste input "9000H962690"
type input "9000H962690"
click at [405, 67] on button "Go!" at bounding box center [404, 69] width 22 height 15
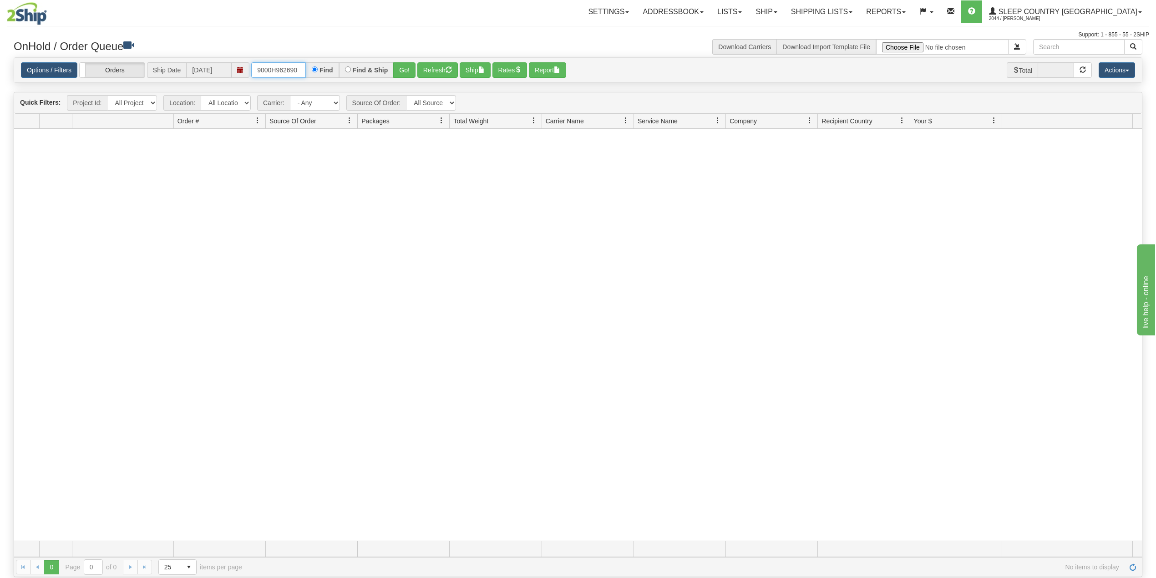
click at [301, 68] on input "9000H962690" at bounding box center [278, 69] width 55 height 15
click at [408, 69] on button "Go!" at bounding box center [404, 69] width 22 height 15
click at [858, 11] on link "Shipping lists" at bounding box center [821, 11] width 75 height 23
click at [842, 41] on span "Search Shipment History" at bounding box center [814, 43] width 71 height 7
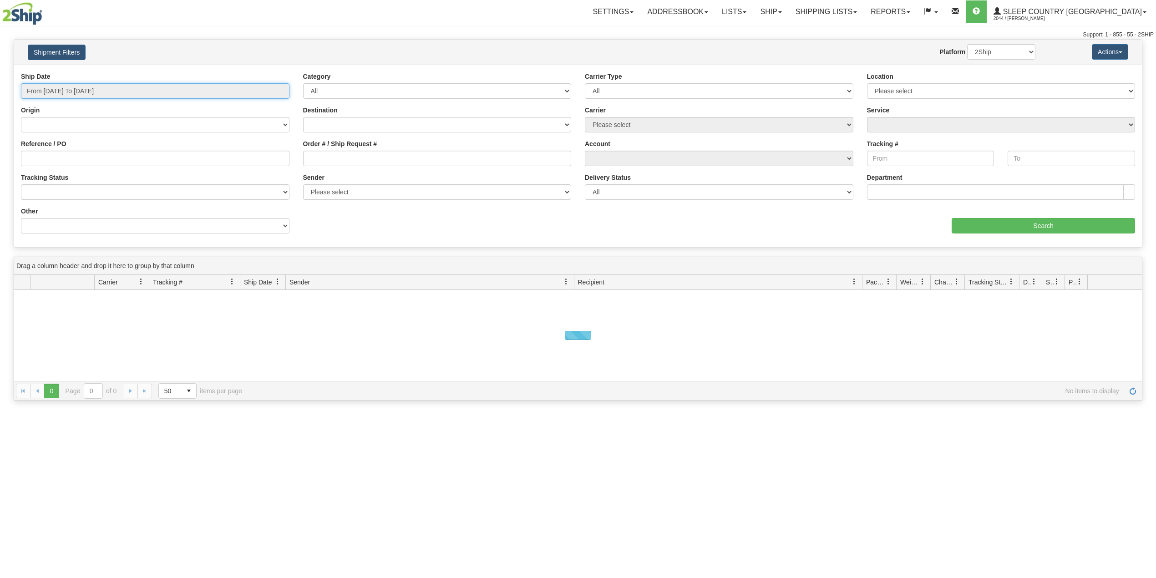
click at [75, 92] on input "From [DATE] To [DATE]" at bounding box center [155, 90] width 269 height 15
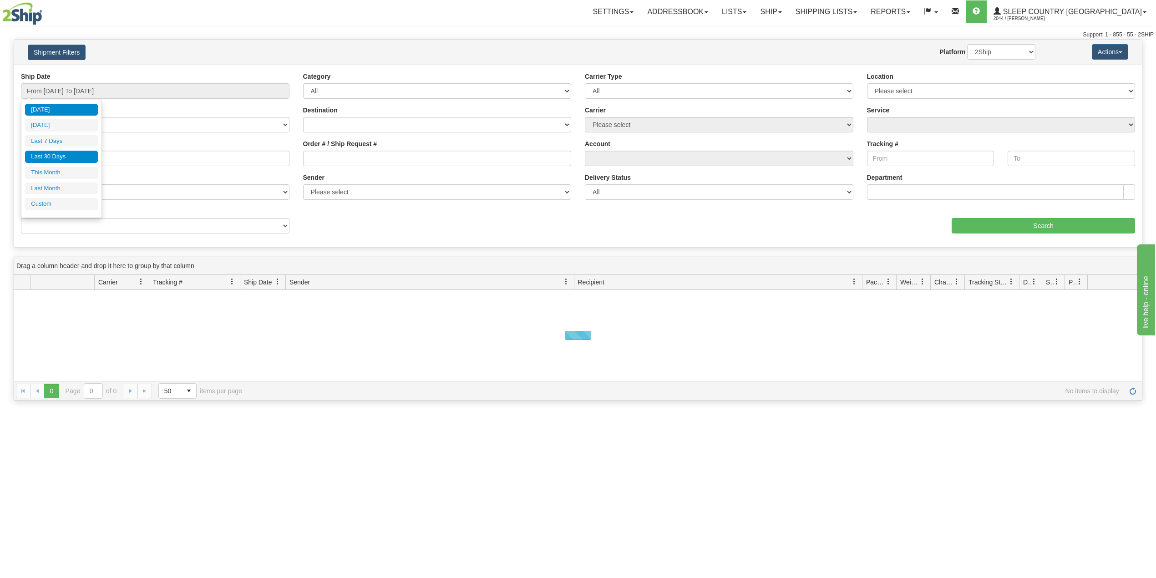
click at [56, 159] on li "Last 30 Days" at bounding box center [61, 157] width 73 height 12
type input "From [DATE] To [DATE]"
click at [61, 161] on input "Reference / PO" at bounding box center [155, 158] width 269 height 15
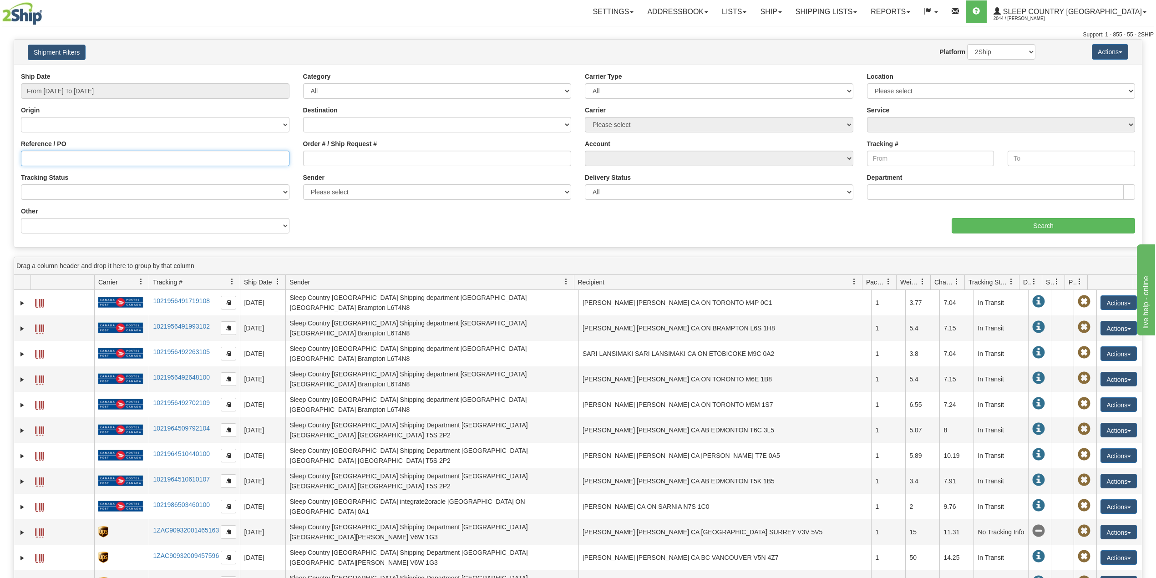
paste input "9000H967954"
type input "9000H967954"
click at [1005, 46] on select "2Ship Imported" at bounding box center [1001, 51] width 68 height 15
select select "1"
click at [967, 44] on select "2Ship Imported" at bounding box center [1001, 51] width 68 height 15
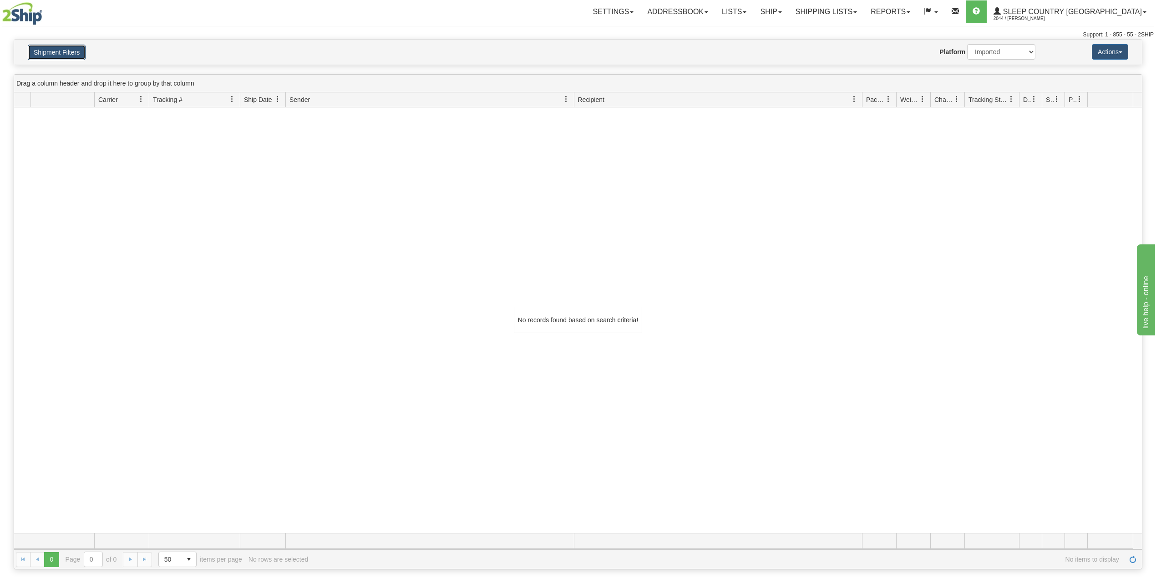
click at [76, 51] on button "Shipment Filters" at bounding box center [57, 52] width 58 height 15
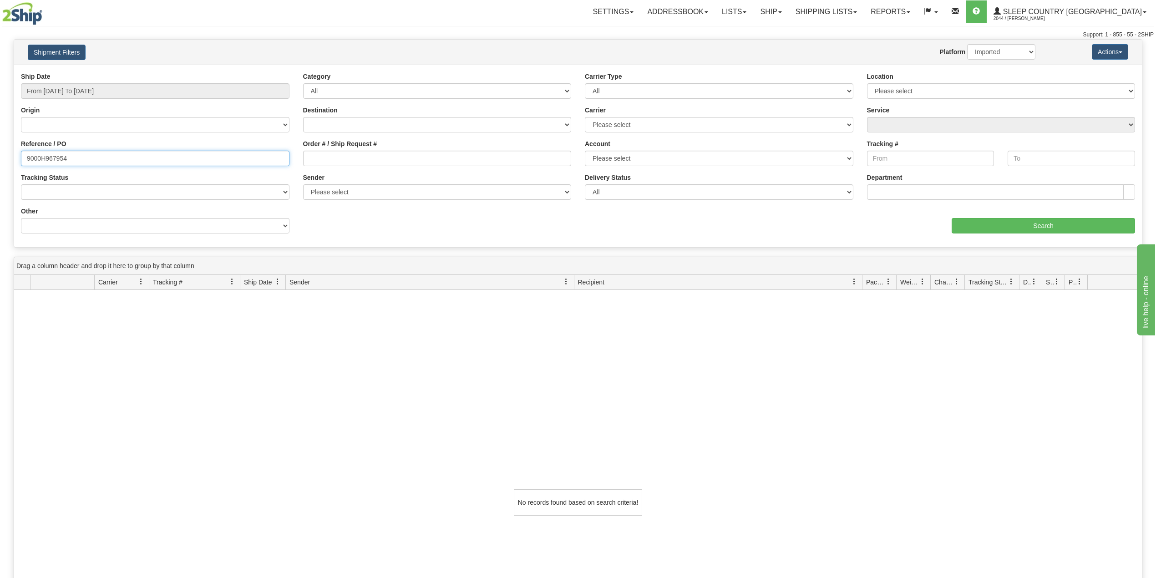
click at [58, 156] on input "9000H967954" at bounding box center [155, 158] width 269 height 15
click at [51, 162] on input "9000H967954" at bounding box center [155, 158] width 269 height 15
